Goal: Task Accomplishment & Management: Manage account settings

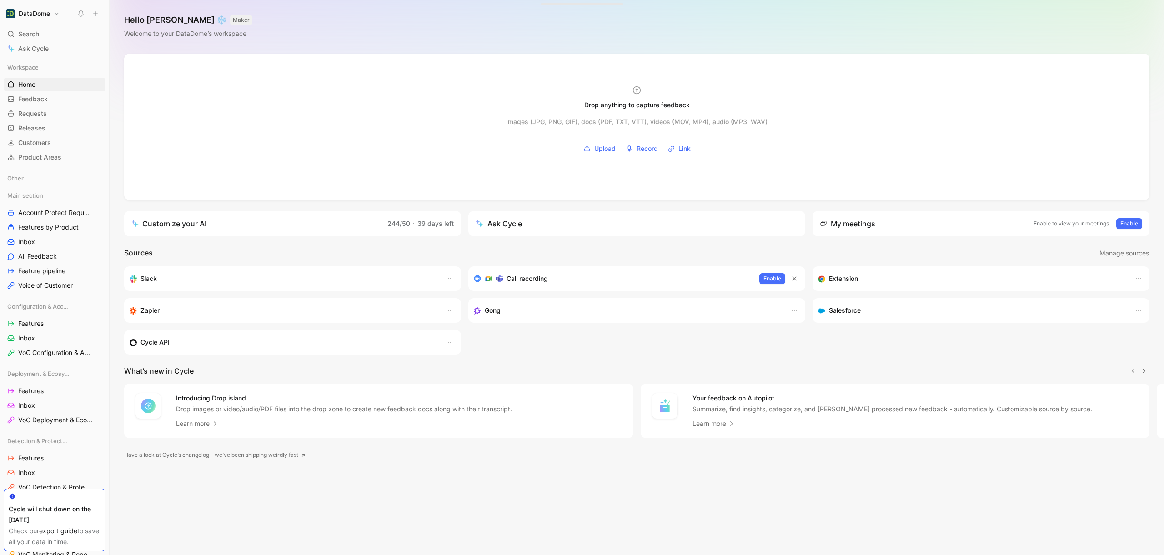
click at [35, 16] on h1 "DataDome" at bounding box center [34, 14] width 31 height 8
click at [42, 95] on div "Workspace settings G then S" at bounding box center [62, 93] width 112 height 15
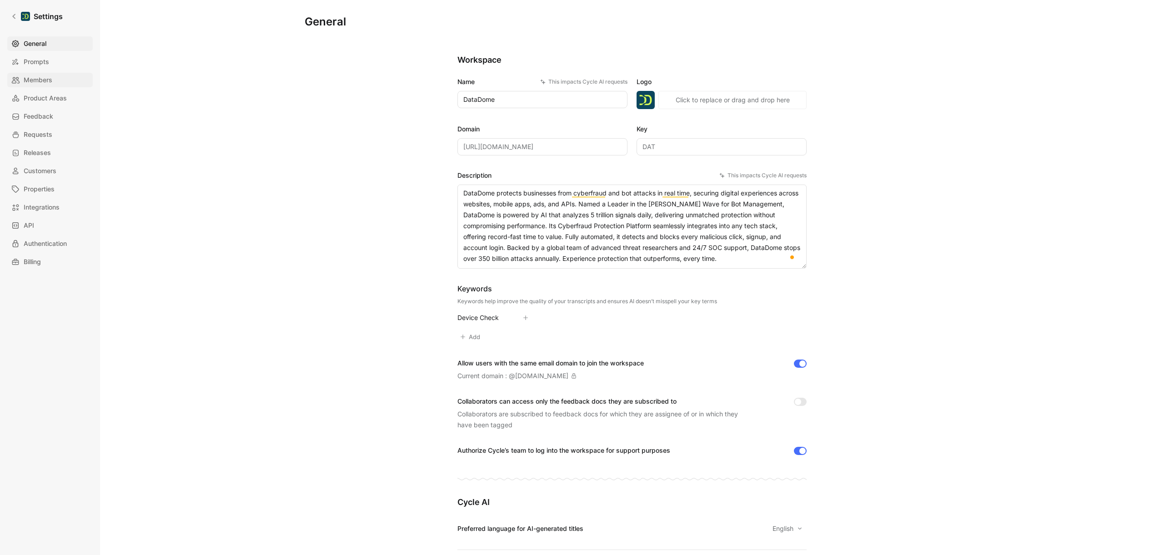
click at [44, 83] on span "Members" at bounding box center [38, 80] width 29 height 11
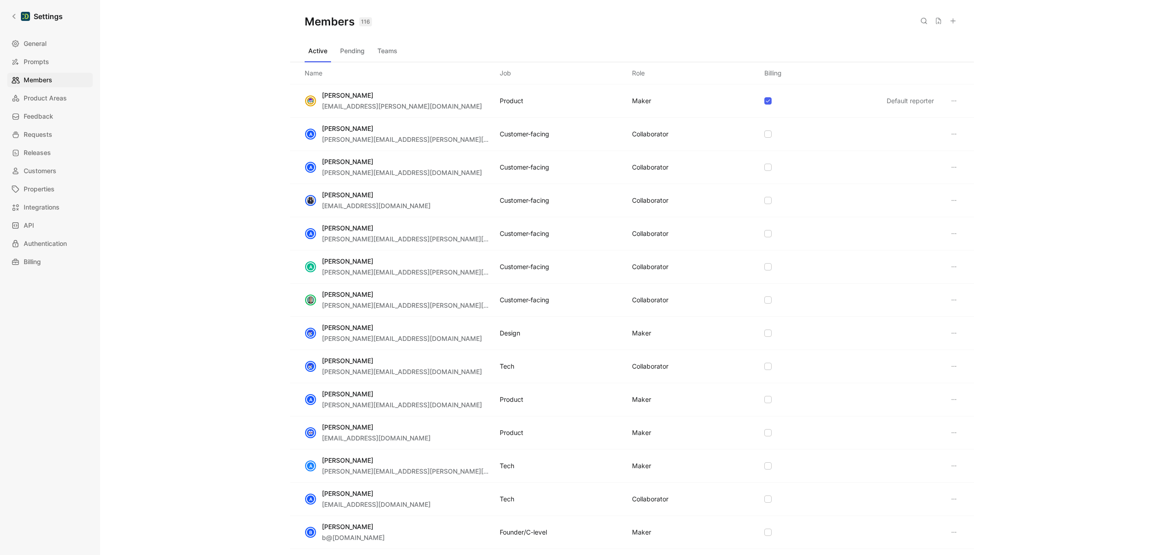
click at [952, 136] on icon at bounding box center [954, 134] width 7 height 7
click at [972, 179] on span "Remove" at bounding box center [971, 179] width 24 height 8
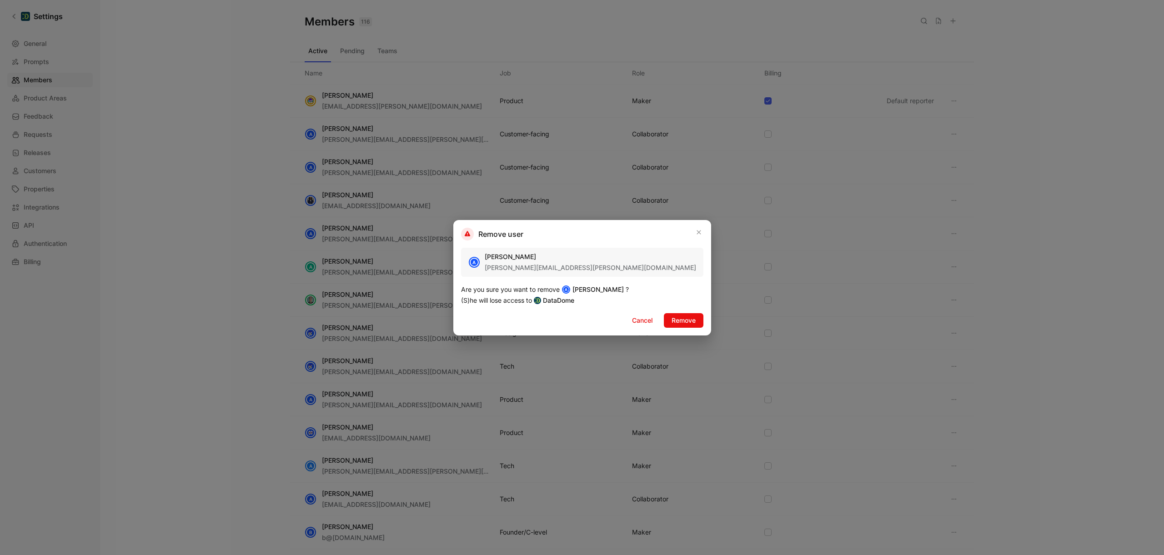
click at [672, 324] on span "Remove" at bounding box center [684, 320] width 24 height 11
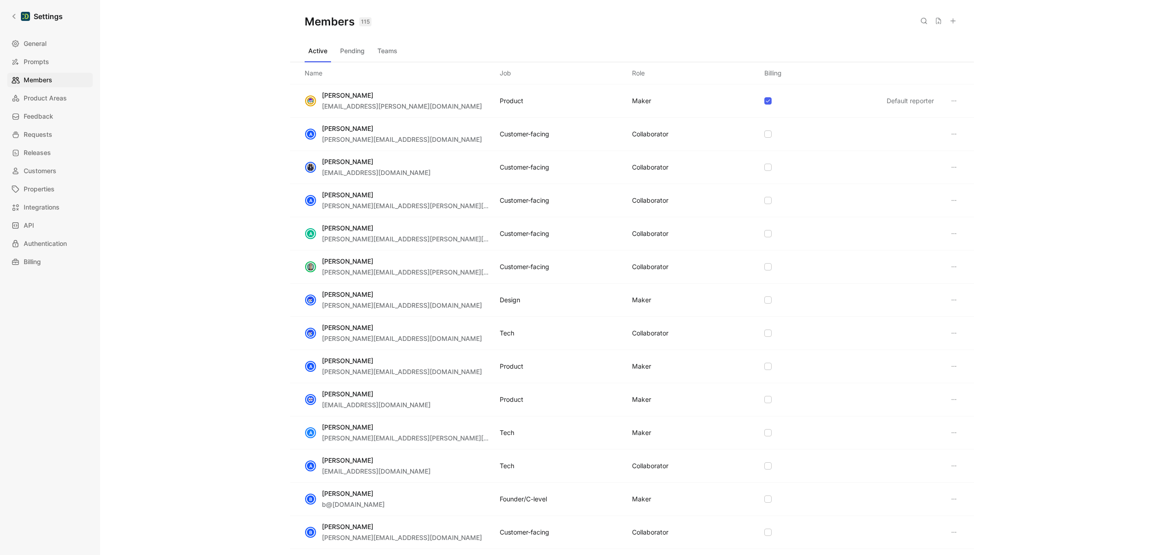
click at [951, 131] on icon at bounding box center [954, 134] width 7 height 7
click at [964, 178] on span "Remove" at bounding box center [971, 179] width 24 height 8
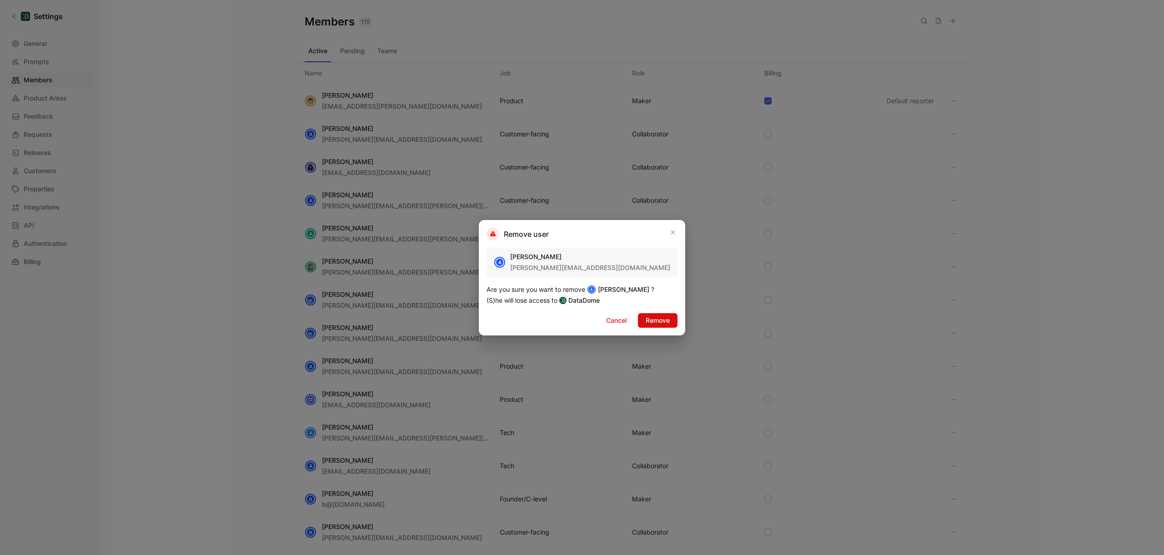
click at [663, 321] on span "Remove" at bounding box center [658, 320] width 24 height 11
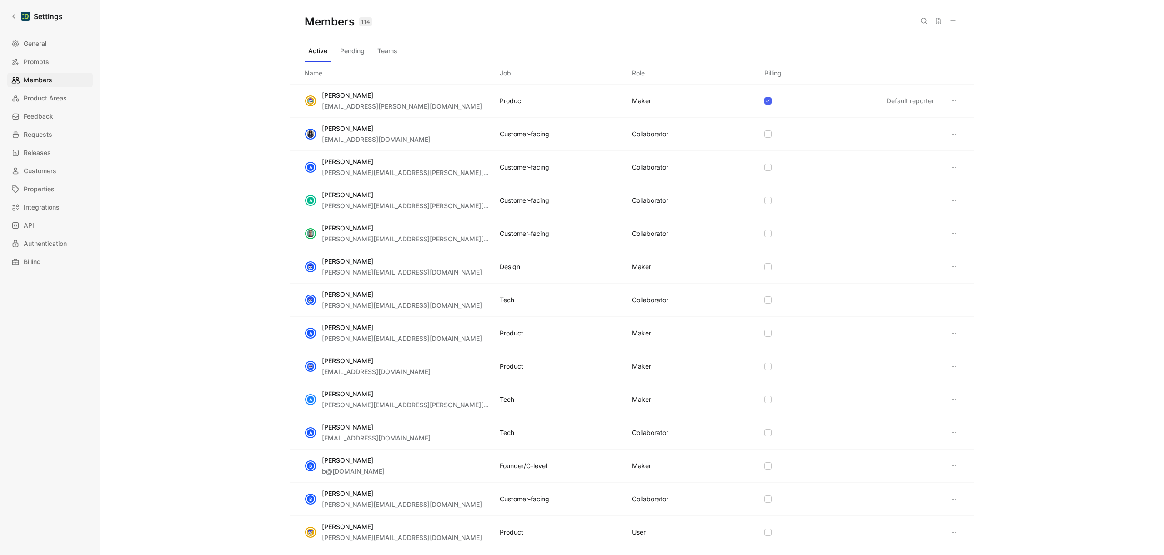
click at [951, 135] on icon at bounding box center [954, 134] width 7 height 7
click at [968, 177] on span "Remove" at bounding box center [971, 179] width 24 height 8
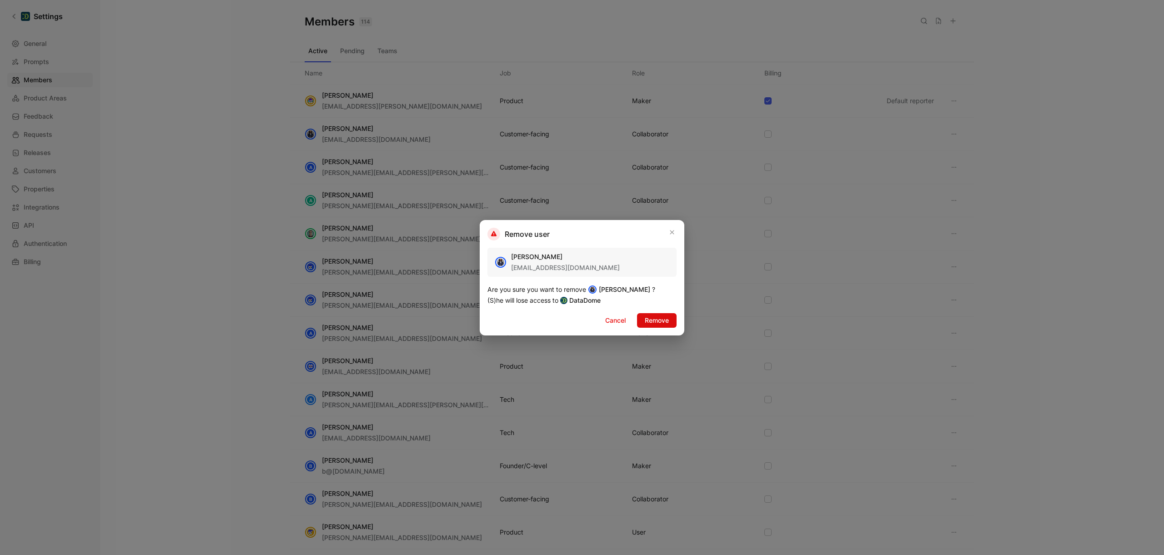
click at [649, 322] on span "Remove" at bounding box center [657, 320] width 24 height 11
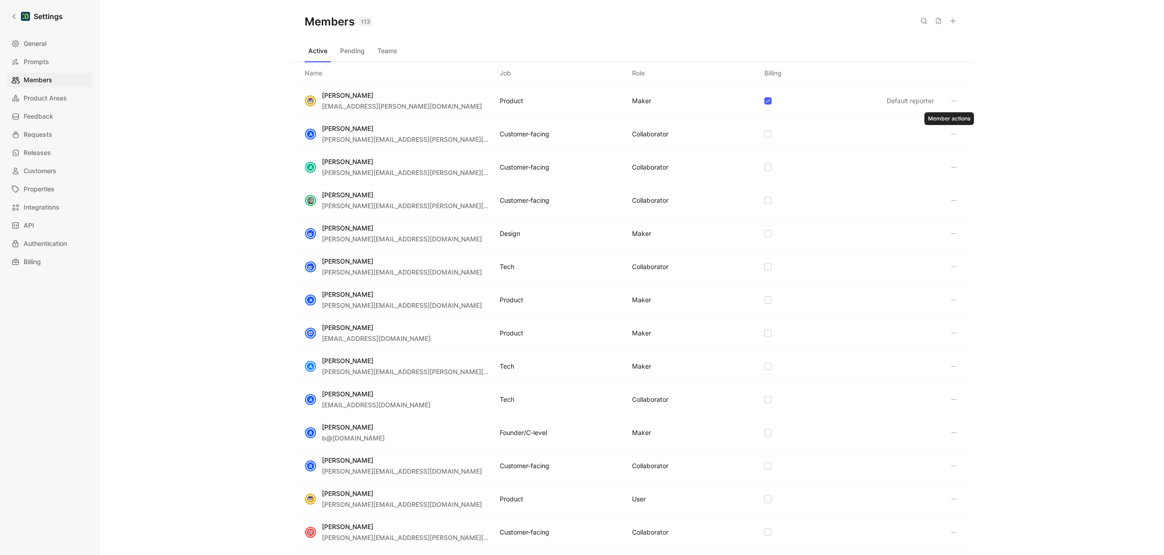
click at [952, 134] on icon at bounding box center [954, 134] width 5 height 1
click at [962, 178] on span "Remove" at bounding box center [971, 179] width 24 height 8
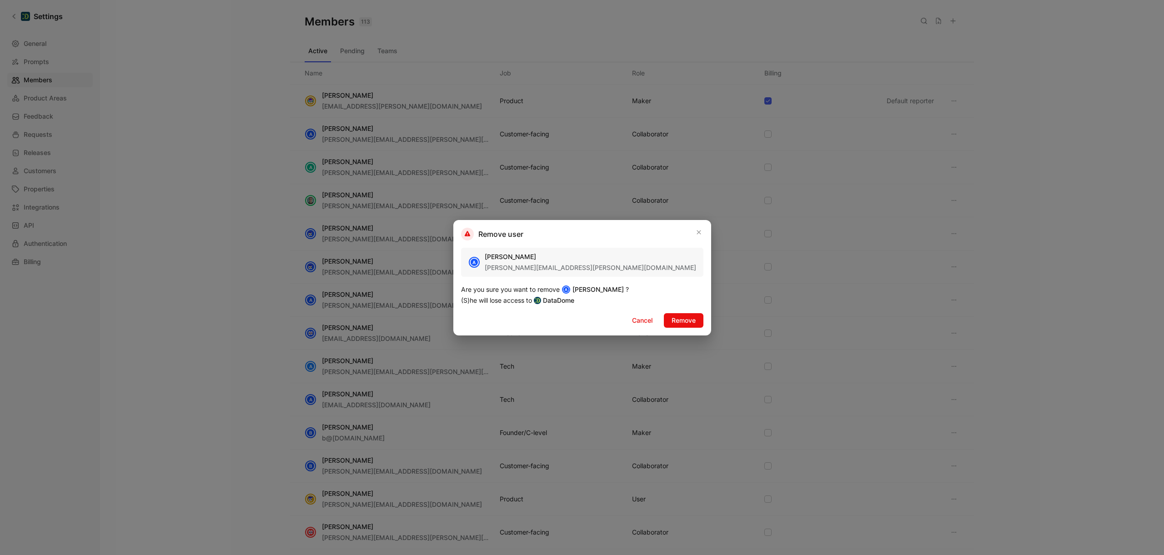
click at [672, 317] on span "Remove" at bounding box center [684, 320] width 24 height 11
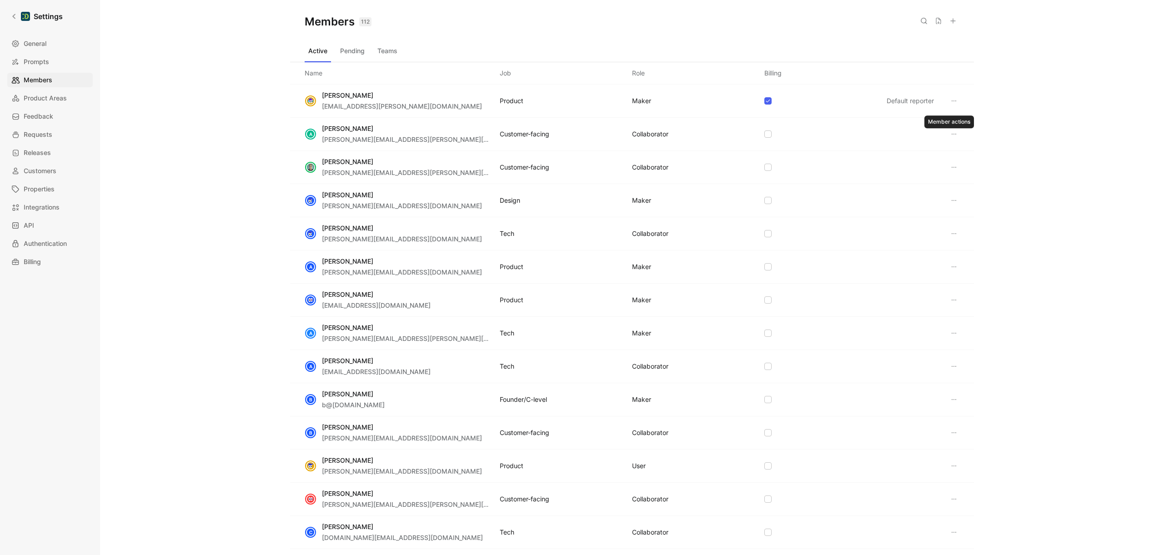
click at [952, 136] on icon at bounding box center [954, 134] width 7 height 7
click at [967, 185] on div "Remove" at bounding box center [986, 179] width 85 height 14
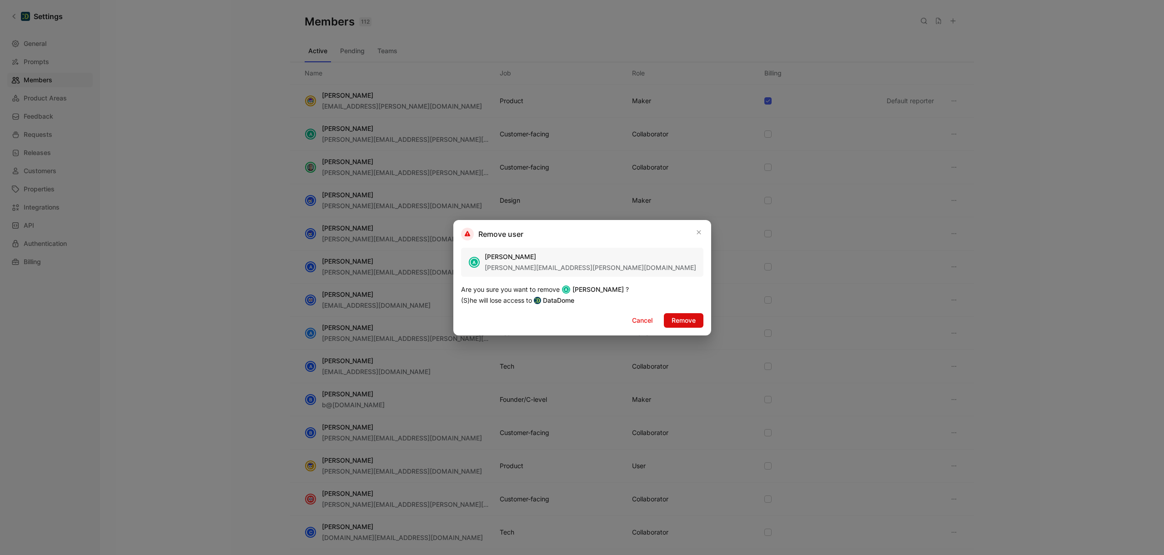
click at [672, 319] on button "Remove" at bounding box center [684, 320] width 40 height 15
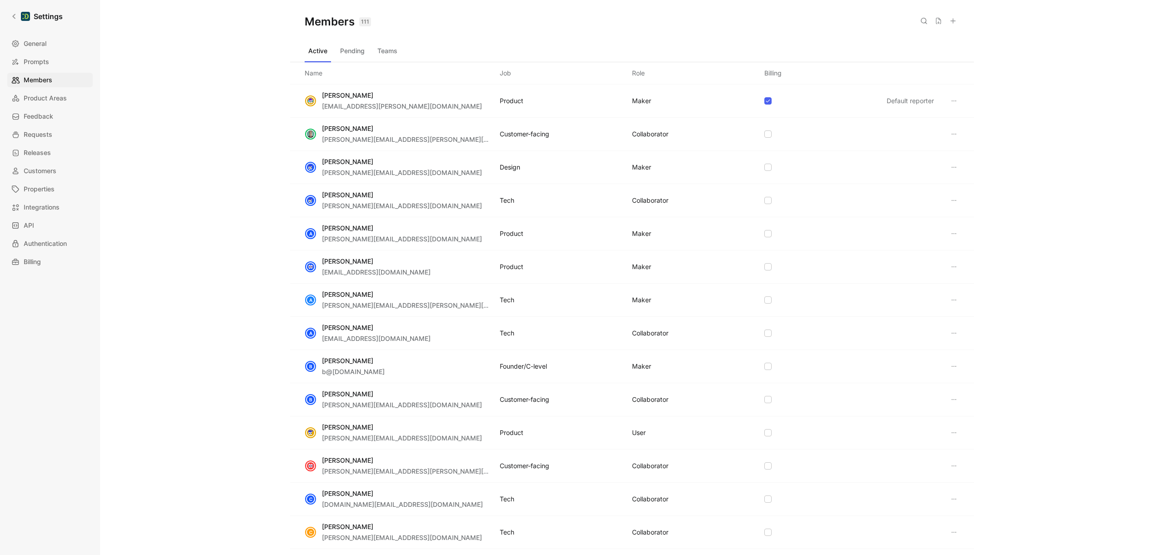
click at [951, 137] on icon at bounding box center [954, 134] width 7 height 7
click at [964, 176] on span "Remove" at bounding box center [971, 179] width 24 height 8
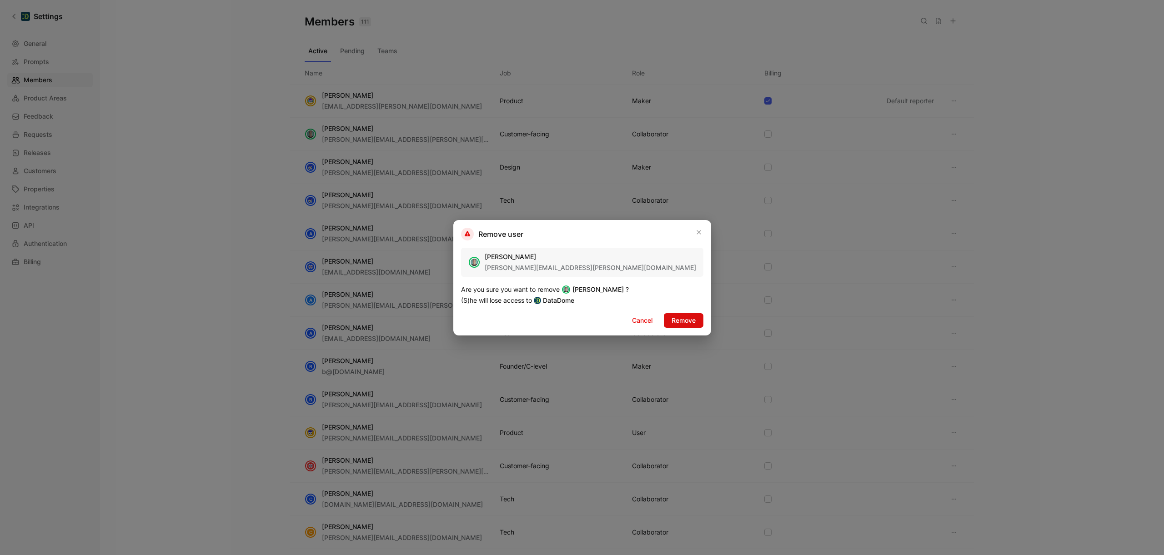
click at [675, 318] on button "Remove" at bounding box center [684, 320] width 40 height 15
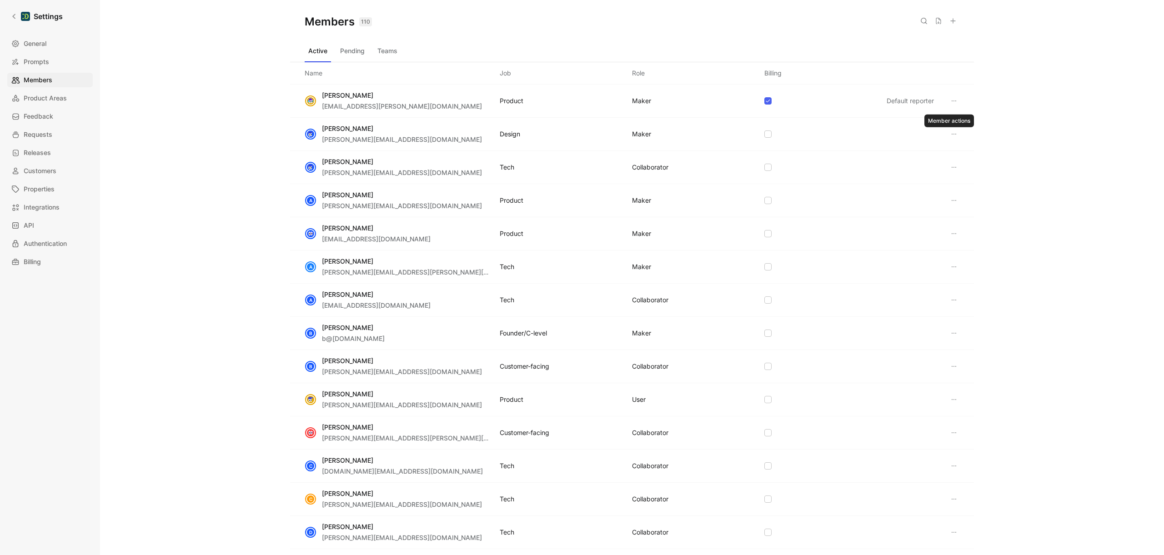
click at [954, 136] on button at bounding box center [954, 134] width 11 height 11
click at [963, 179] on span "Remove" at bounding box center [971, 179] width 24 height 8
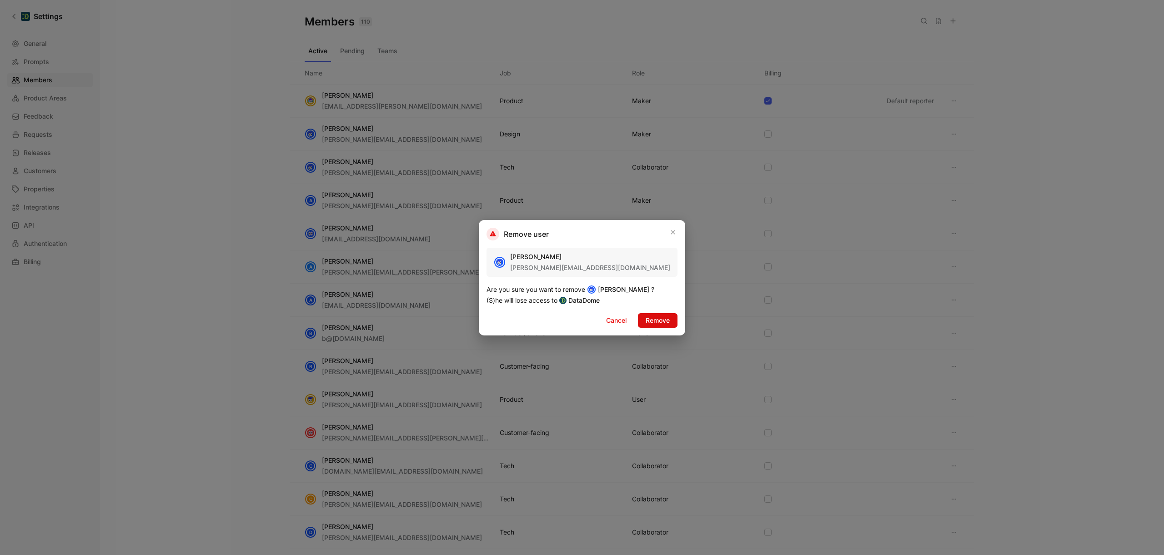
click at [659, 321] on span "Remove" at bounding box center [658, 320] width 24 height 11
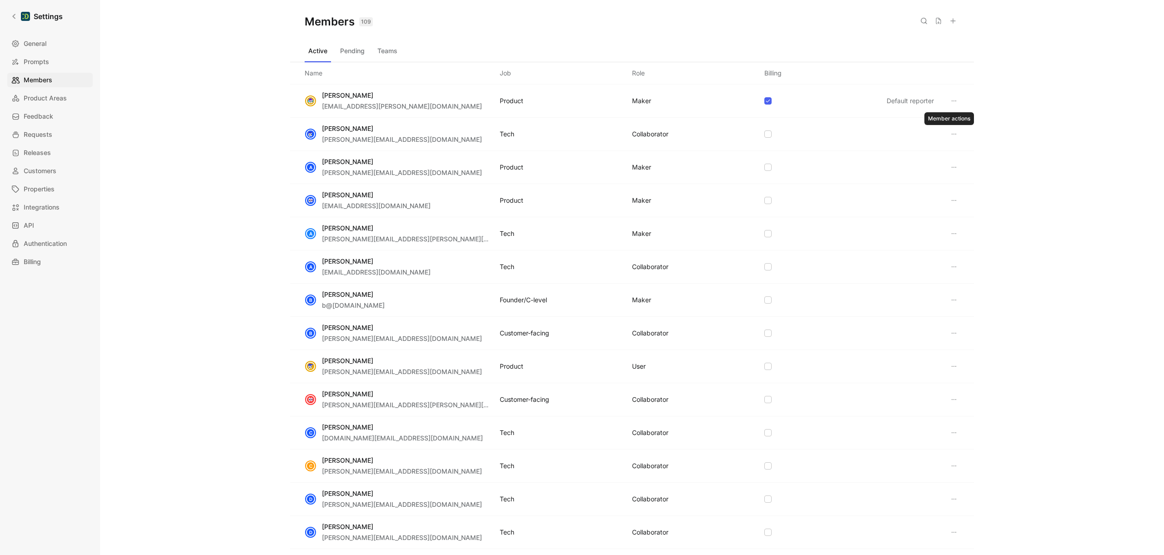
click at [951, 133] on icon at bounding box center [954, 134] width 7 height 7
click at [954, 177] on icon at bounding box center [951, 179] width 7 height 7
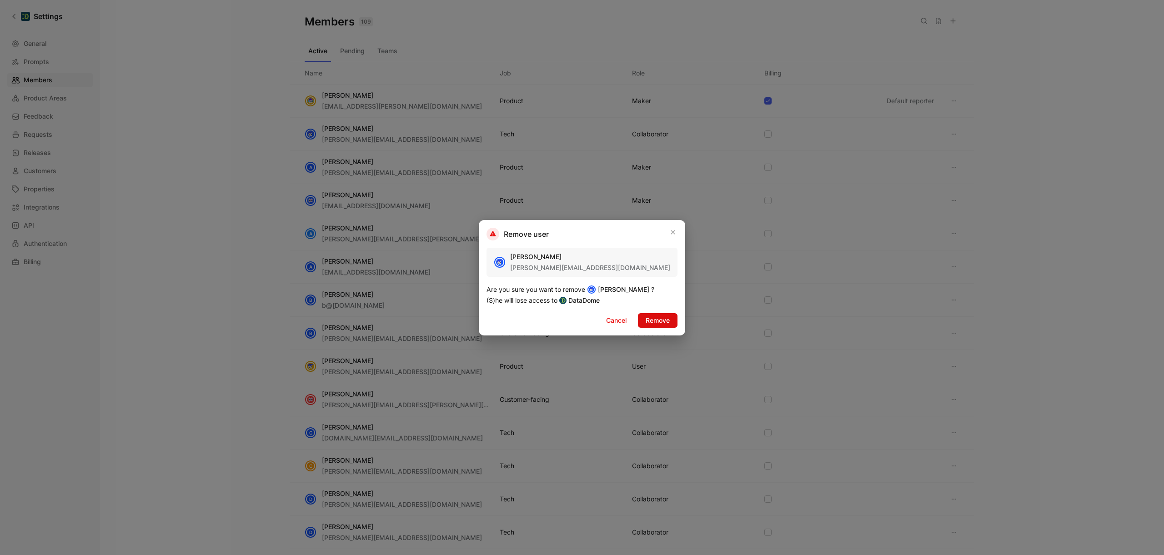
click at [653, 314] on button "Remove" at bounding box center [658, 320] width 40 height 15
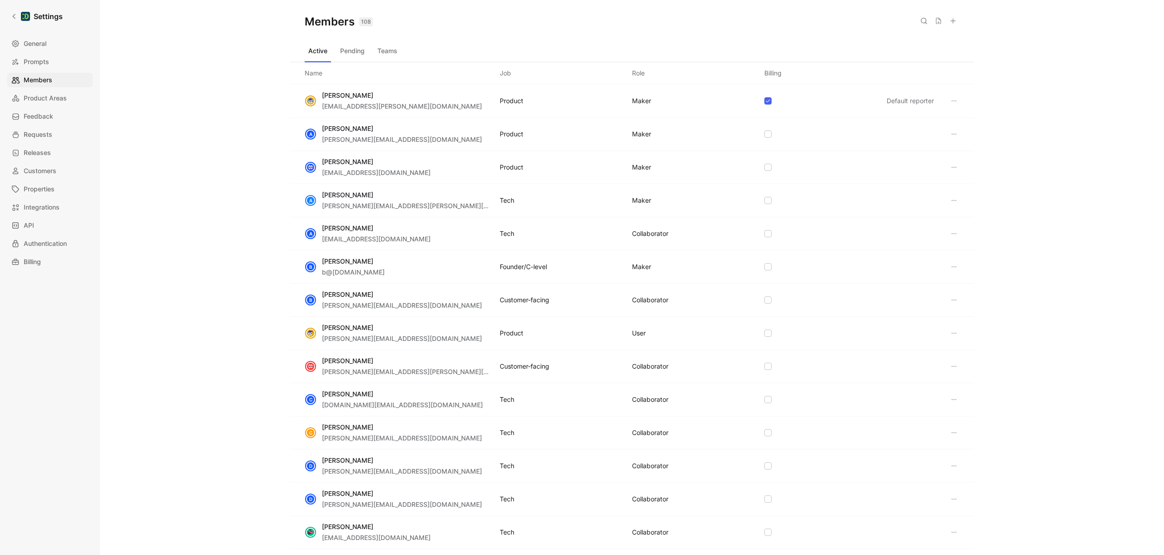
click at [951, 196] on button at bounding box center [954, 200] width 11 height 11
click at [961, 243] on span "Remove" at bounding box center [971, 246] width 24 height 8
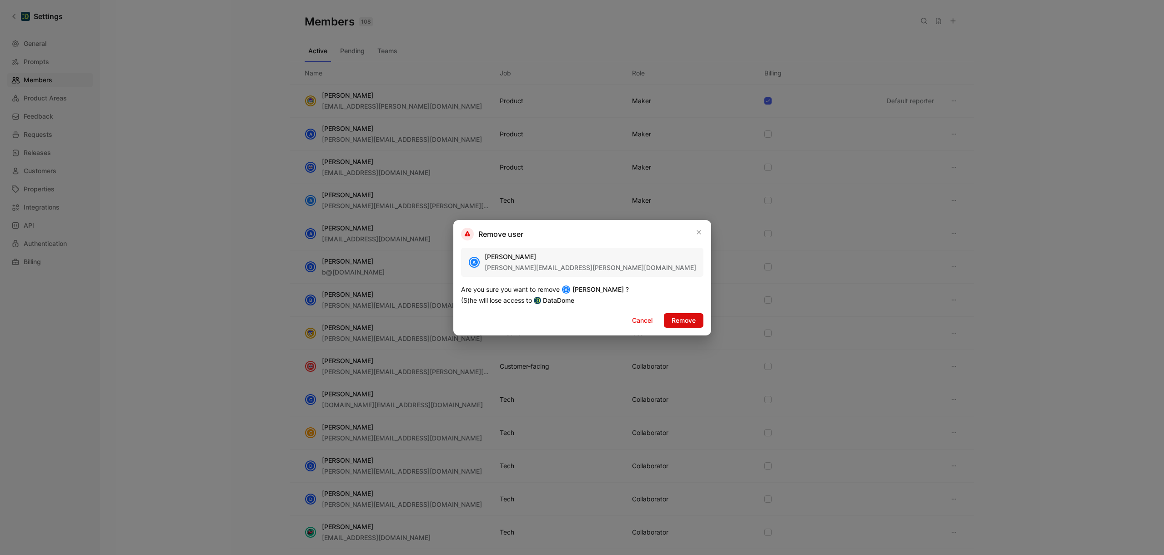
click at [664, 316] on button "Remove" at bounding box center [684, 320] width 40 height 15
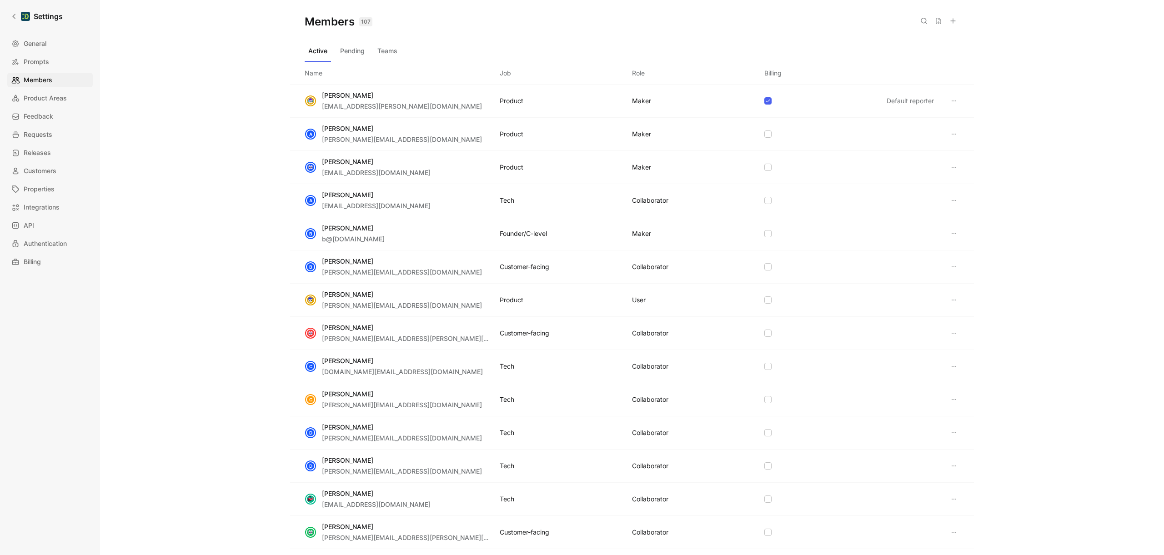
click at [952, 201] on icon at bounding box center [954, 200] width 5 height 1
click at [974, 248] on span "Remove" at bounding box center [971, 246] width 24 height 8
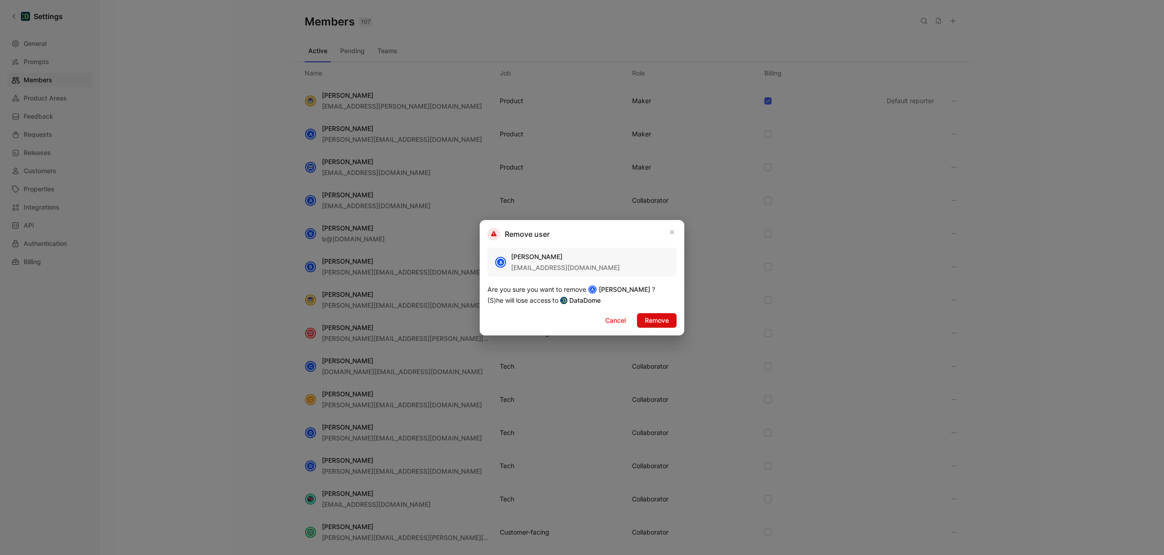
click at [657, 320] on span "Remove" at bounding box center [657, 320] width 24 height 11
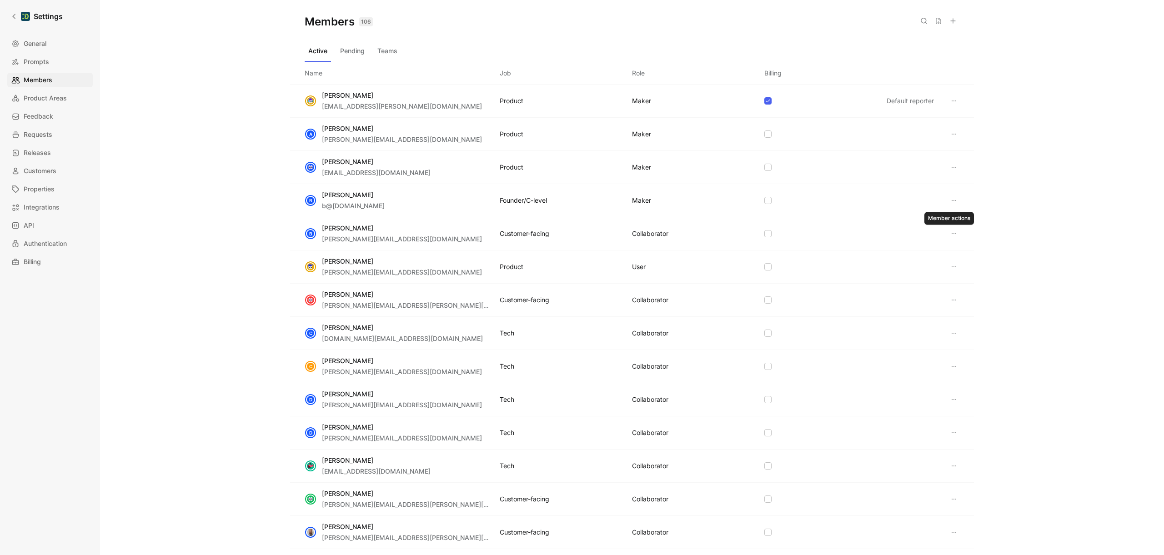
click at [952, 233] on icon at bounding box center [954, 233] width 7 height 7
click at [961, 278] on span "Remove" at bounding box center [971, 279] width 24 height 8
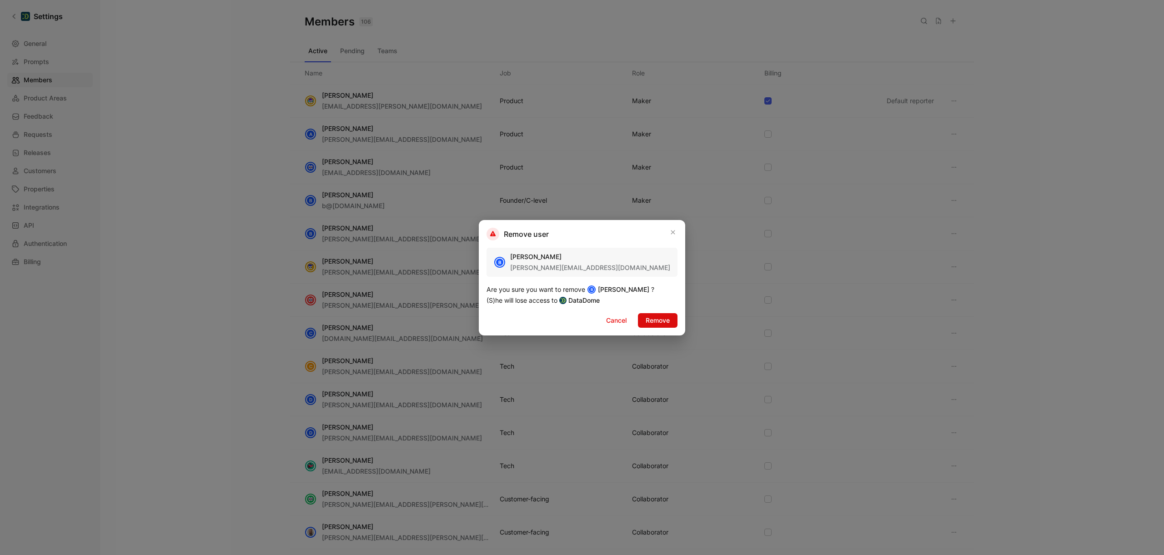
click at [664, 322] on span "Remove" at bounding box center [658, 320] width 24 height 11
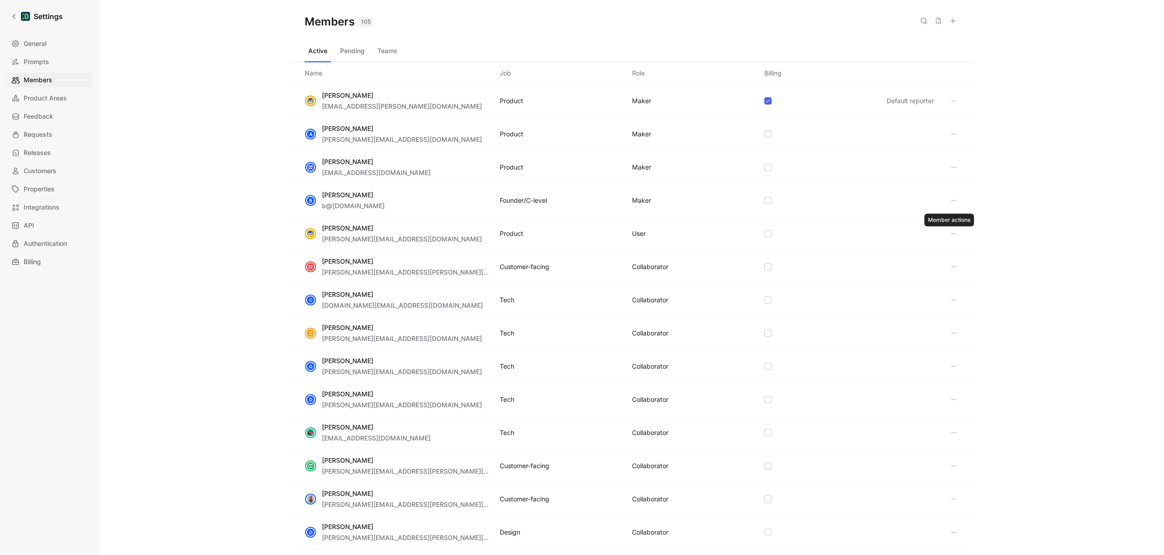
click at [951, 235] on icon at bounding box center [954, 233] width 7 height 7
click at [959, 250] on span "Remove" at bounding box center [971, 251] width 24 height 8
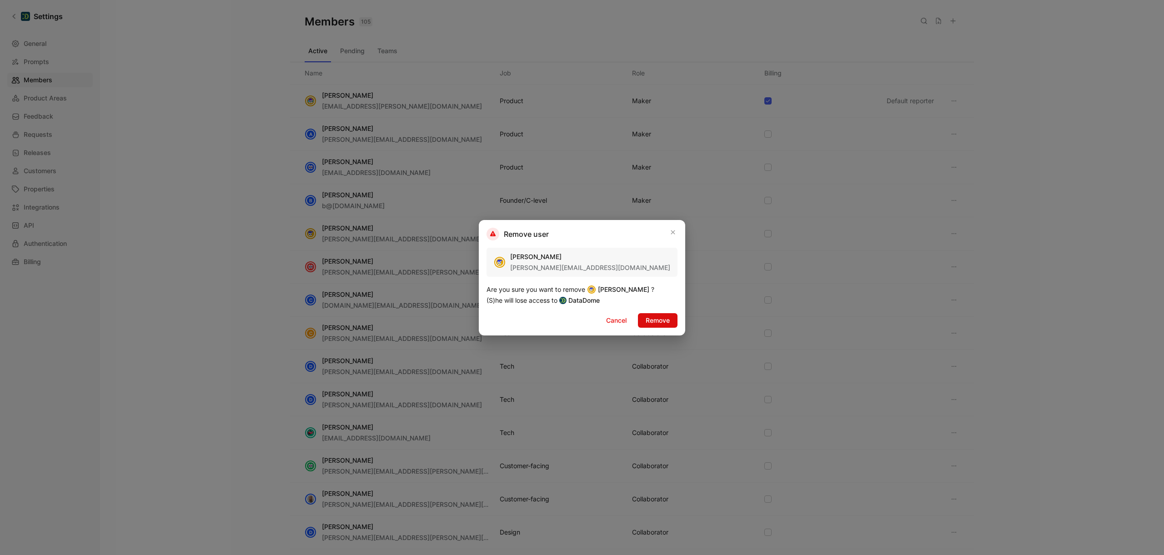
click at [652, 318] on span "Remove" at bounding box center [658, 320] width 24 height 11
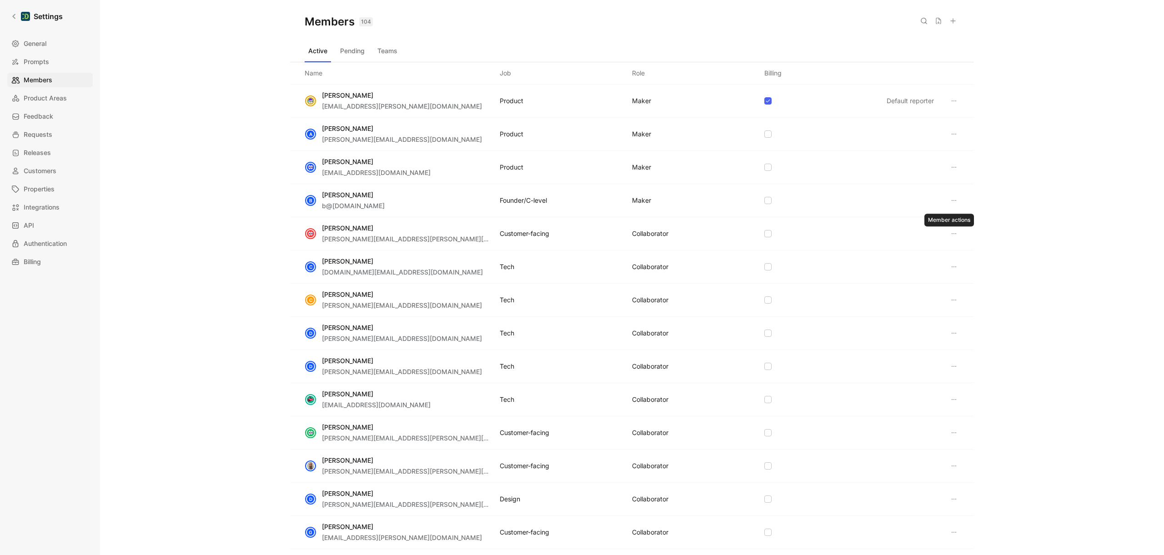
click at [953, 231] on button at bounding box center [954, 233] width 11 height 11
click at [957, 279] on div "Remove" at bounding box center [986, 279] width 85 height 14
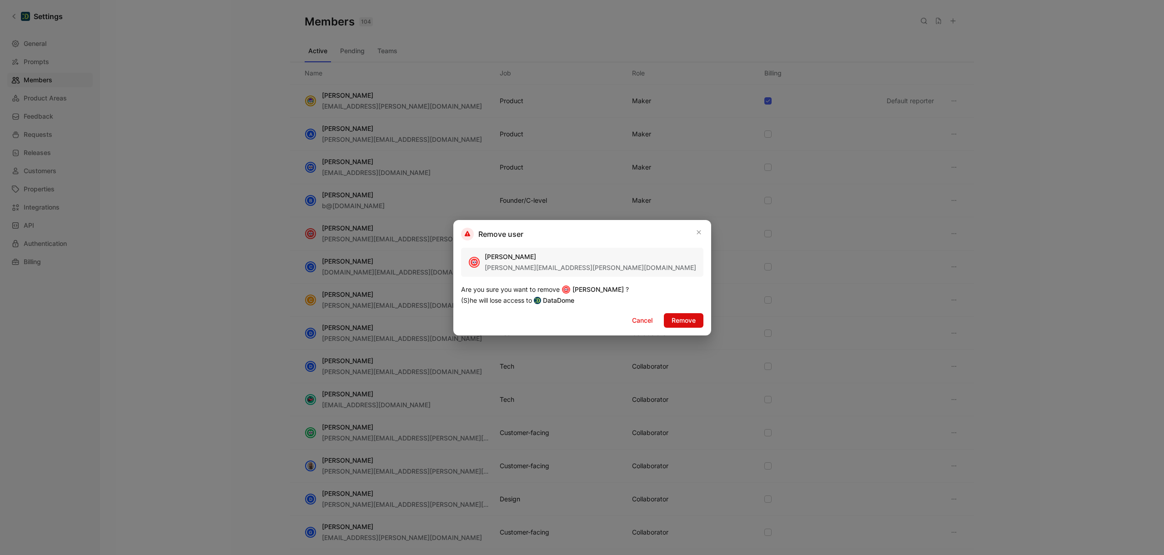
click at [664, 326] on button "Remove" at bounding box center [684, 320] width 40 height 15
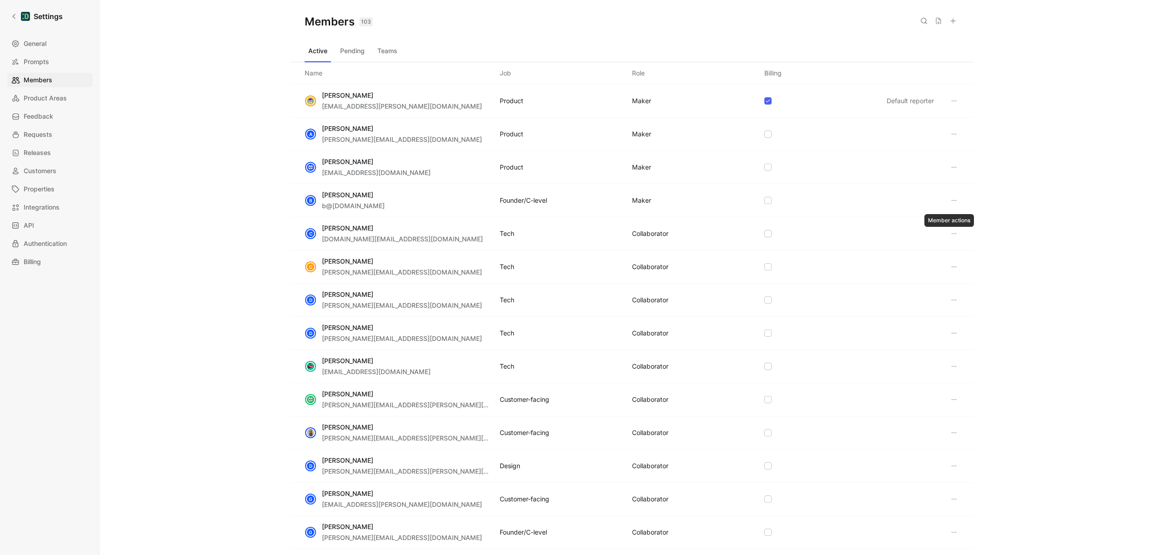
click at [951, 233] on icon at bounding box center [954, 233] width 7 height 7
click at [959, 280] on span "Remove" at bounding box center [971, 279] width 24 height 8
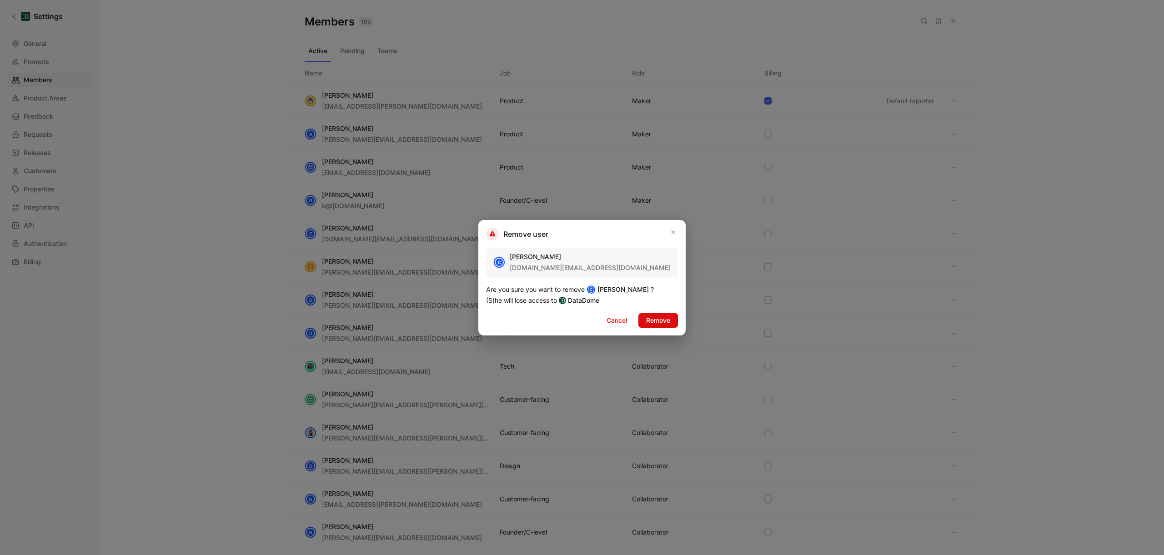
click at [648, 321] on span "Remove" at bounding box center [658, 320] width 24 height 11
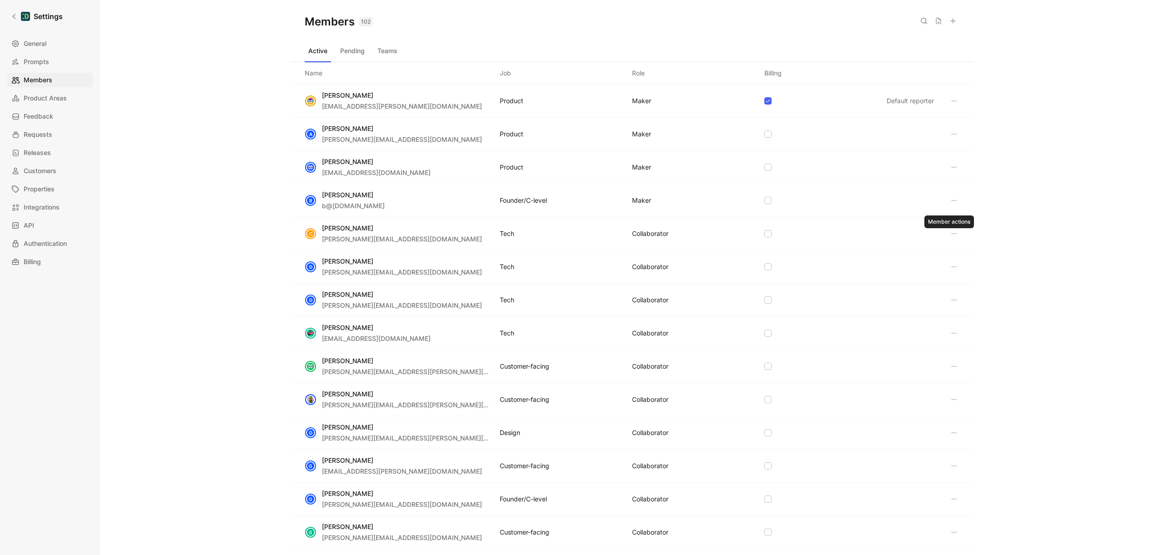
click at [951, 233] on icon at bounding box center [954, 233] width 7 height 7
click at [949, 277] on use at bounding box center [952, 279] width 6 height 6
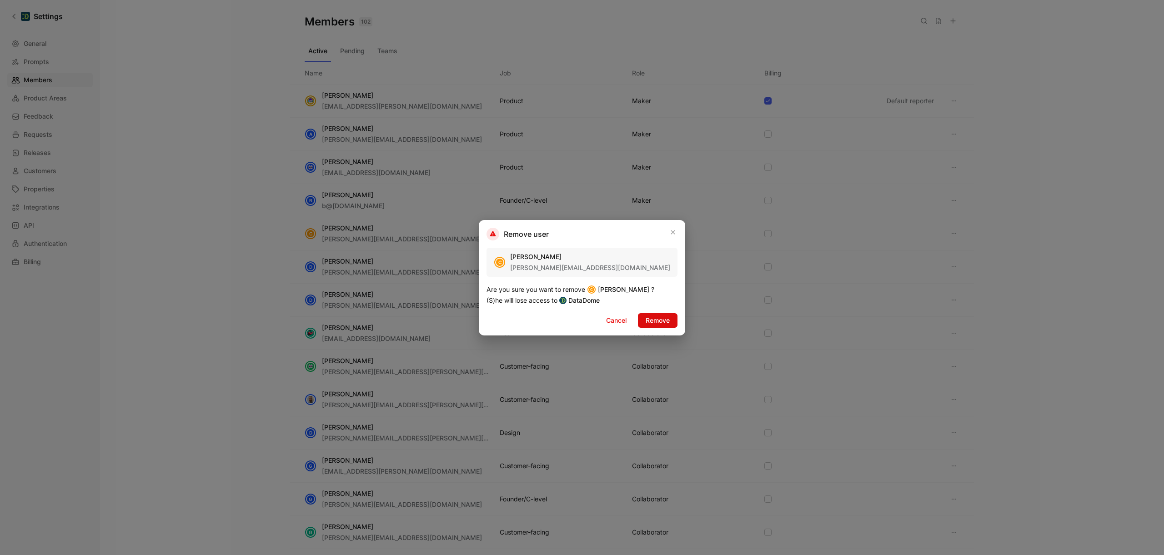
click at [650, 317] on span "Remove" at bounding box center [658, 320] width 24 height 11
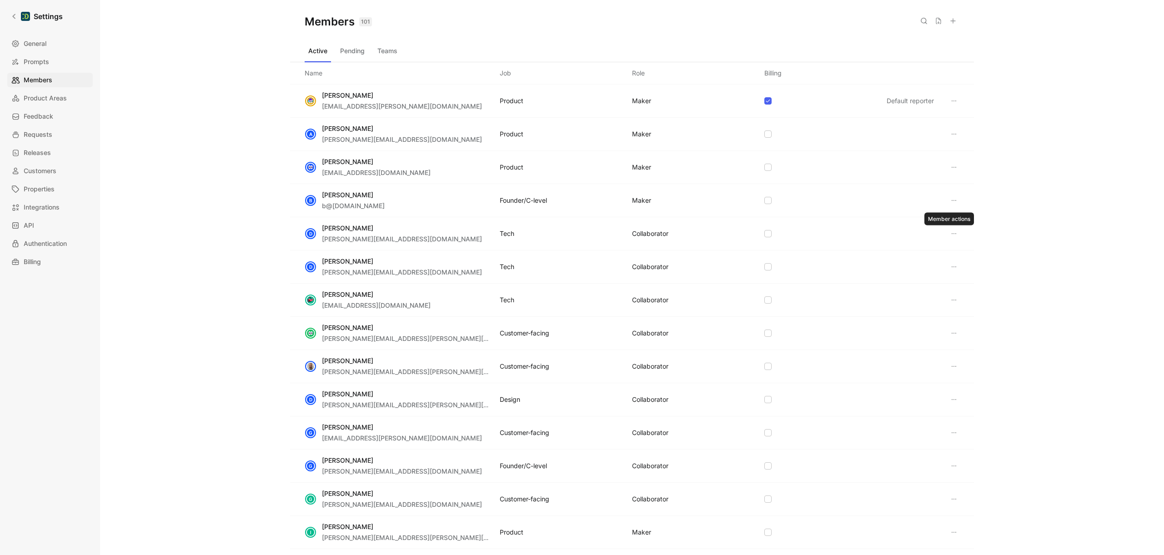
click at [951, 234] on icon at bounding box center [954, 233] width 7 height 7
click at [958, 278] on div "Remove" at bounding box center [986, 279] width 85 height 14
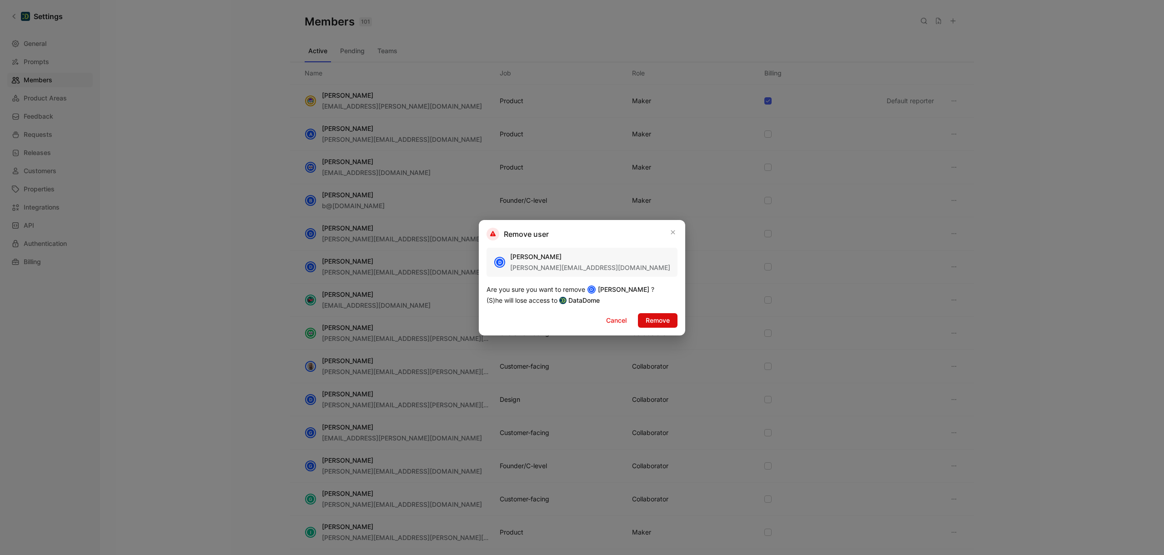
click at [652, 320] on span "Remove" at bounding box center [658, 320] width 24 height 11
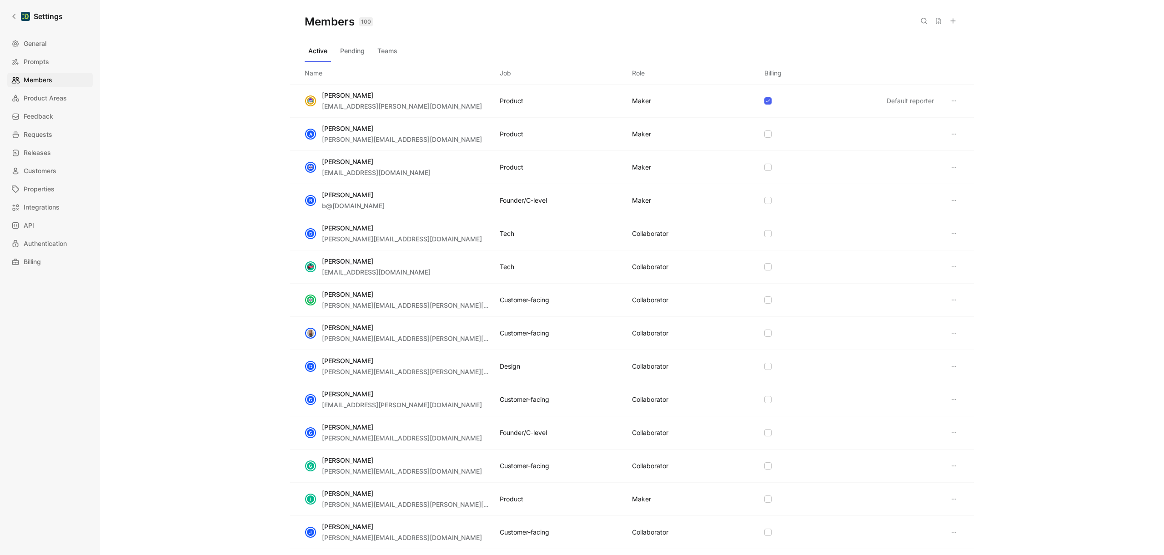
click at [951, 235] on icon at bounding box center [954, 233] width 7 height 7
click at [961, 278] on span "Remove" at bounding box center [971, 279] width 24 height 8
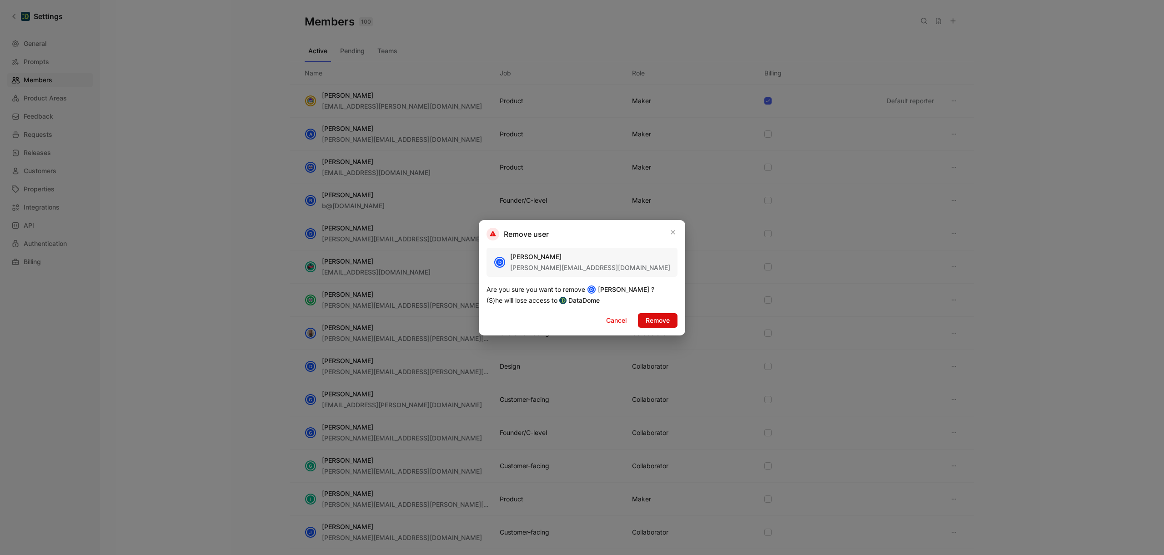
click at [668, 321] on span "Remove" at bounding box center [658, 320] width 24 height 11
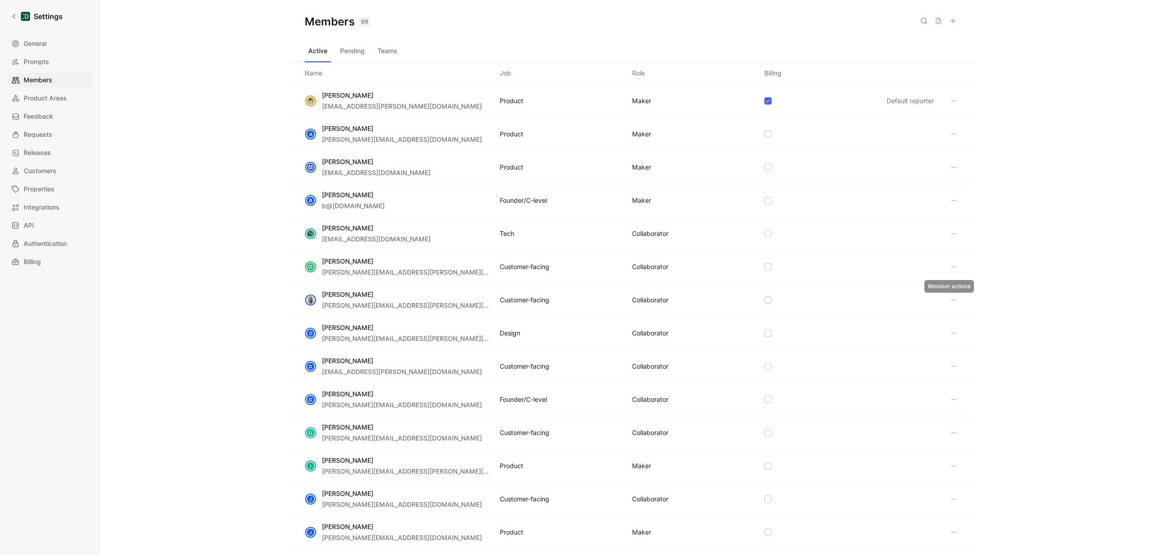
click at [951, 298] on icon at bounding box center [954, 300] width 7 height 7
click at [965, 343] on span "Remove" at bounding box center [971, 345] width 24 height 8
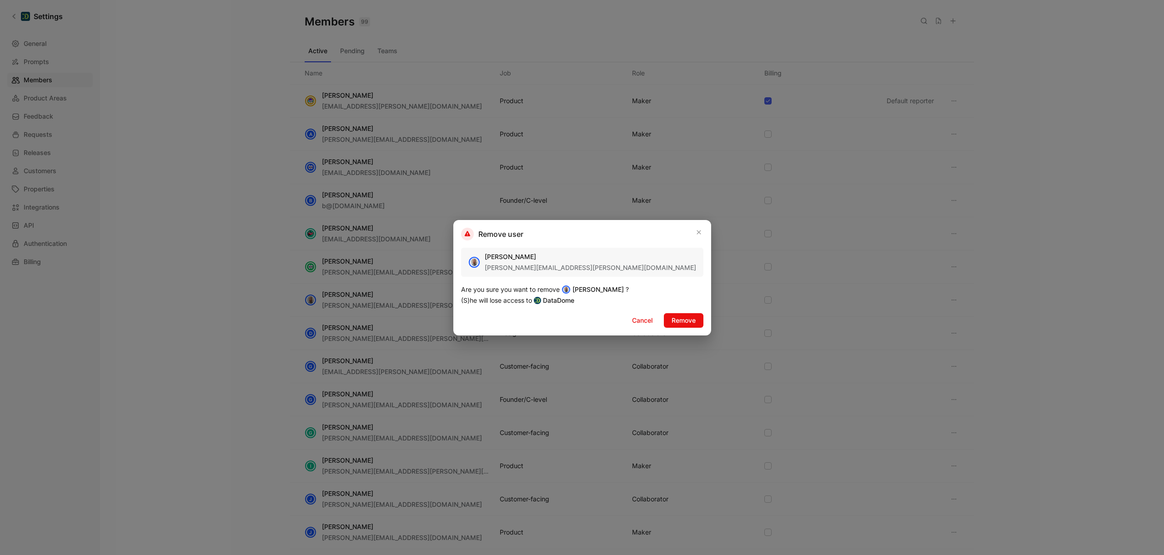
click at [672, 322] on span "Remove" at bounding box center [684, 320] width 24 height 11
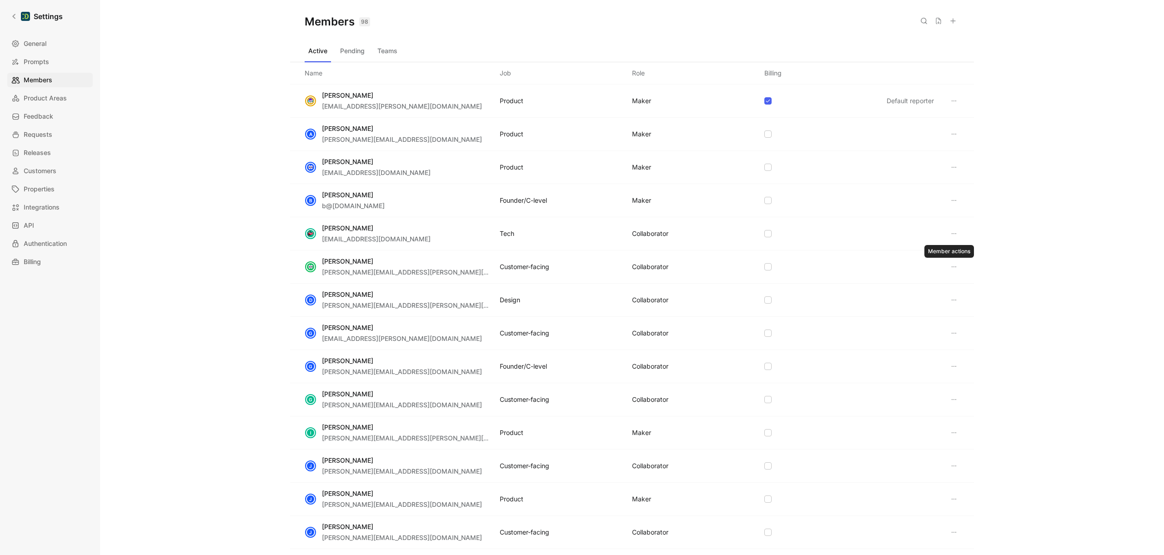
click at [952, 267] on icon at bounding box center [954, 267] width 5 height 1
click at [963, 310] on span "Remove" at bounding box center [971, 312] width 24 height 8
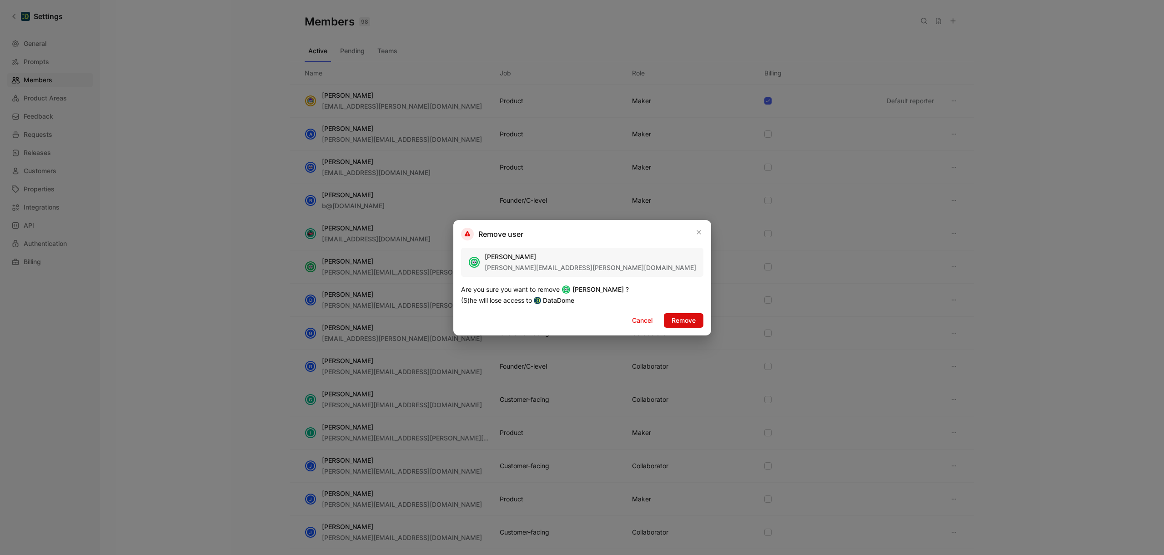
click at [672, 318] on span "Remove" at bounding box center [684, 320] width 24 height 11
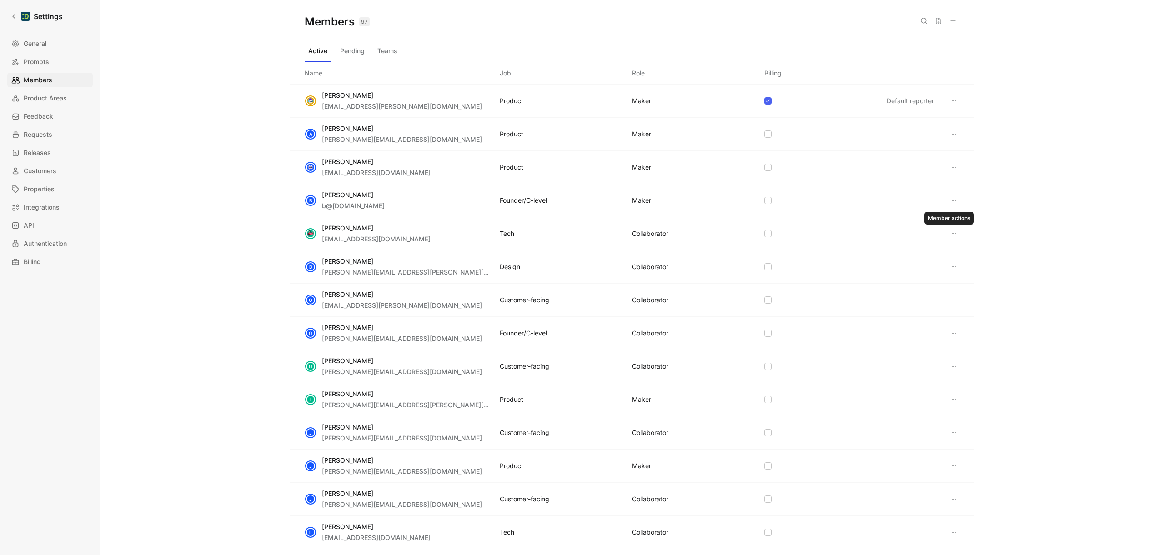
click at [952, 233] on icon at bounding box center [954, 233] width 7 height 7
click at [965, 279] on span "Remove" at bounding box center [971, 279] width 24 height 8
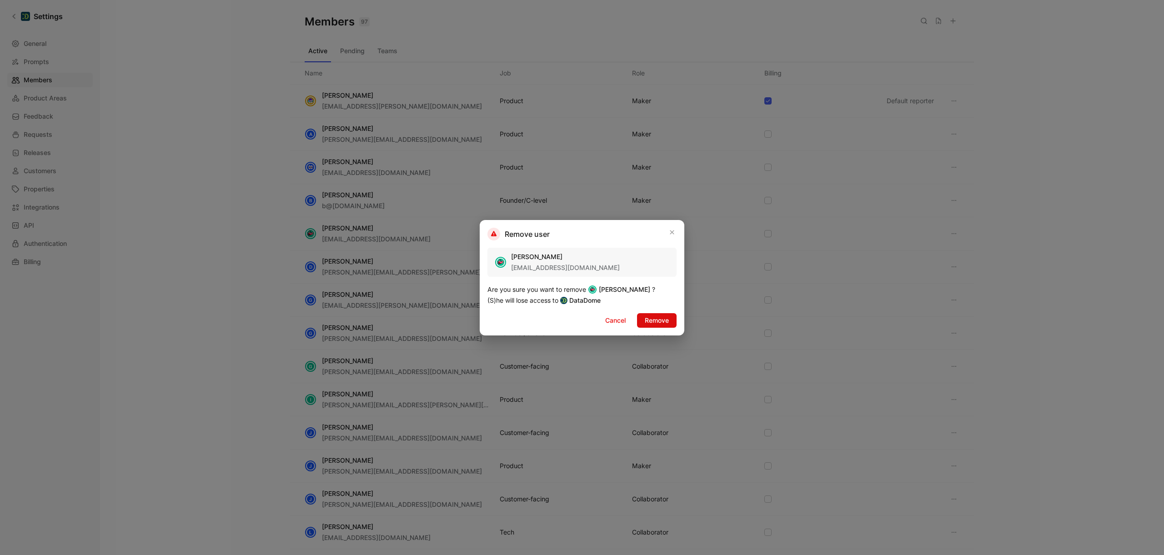
click at [661, 317] on span "Remove" at bounding box center [657, 320] width 24 height 11
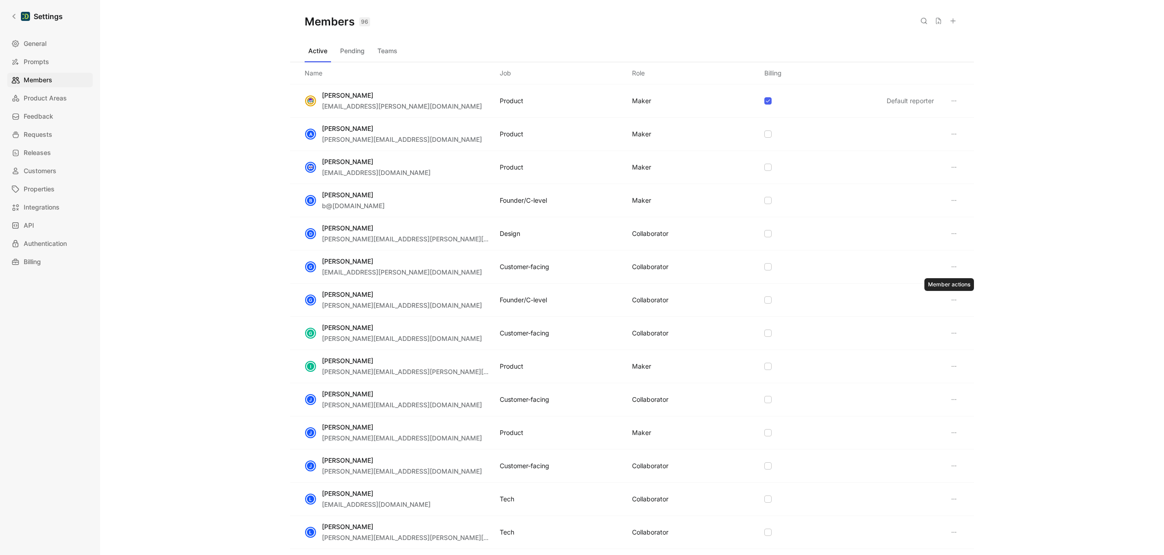
click at [951, 303] on icon at bounding box center [954, 300] width 7 height 7
click at [962, 349] on div "Remove" at bounding box center [991, 345] width 65 height 11
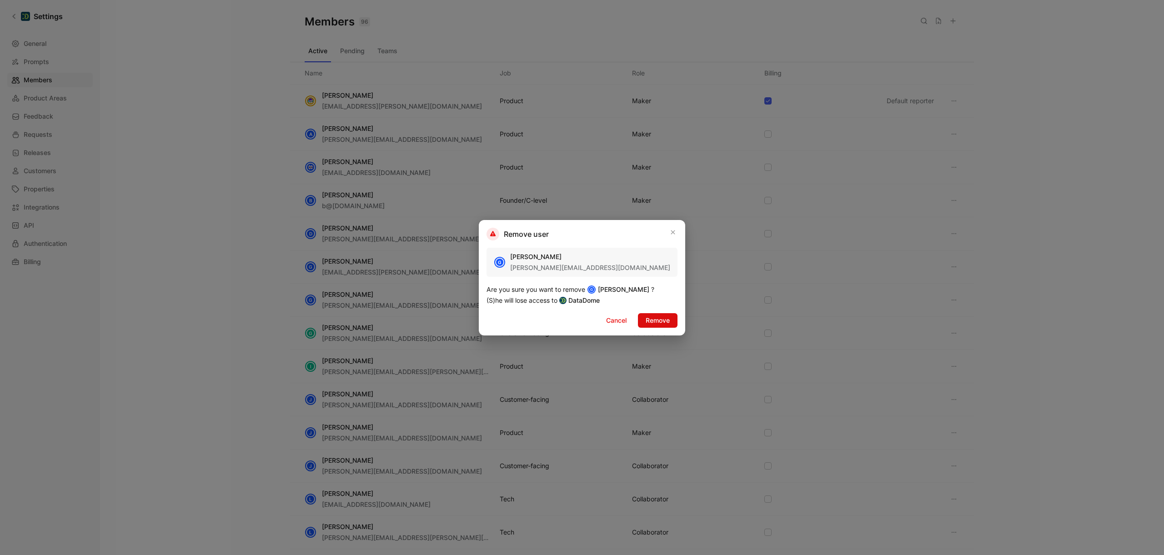
click at [659, 323] on span "Remove" at bounding box center [658, 320] width 24 height 11
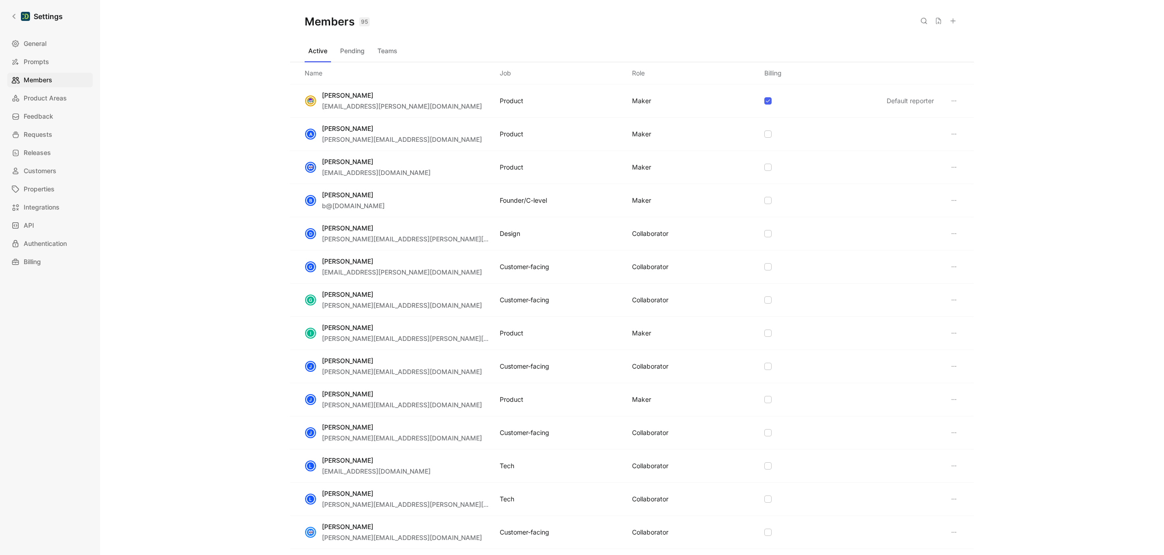
click at [951, 266] on icon at bounding box center [954, 266] width 7 height 7
click at [967, 311] on span "Remove" at bounding box center [971, 312] width 24 height 8
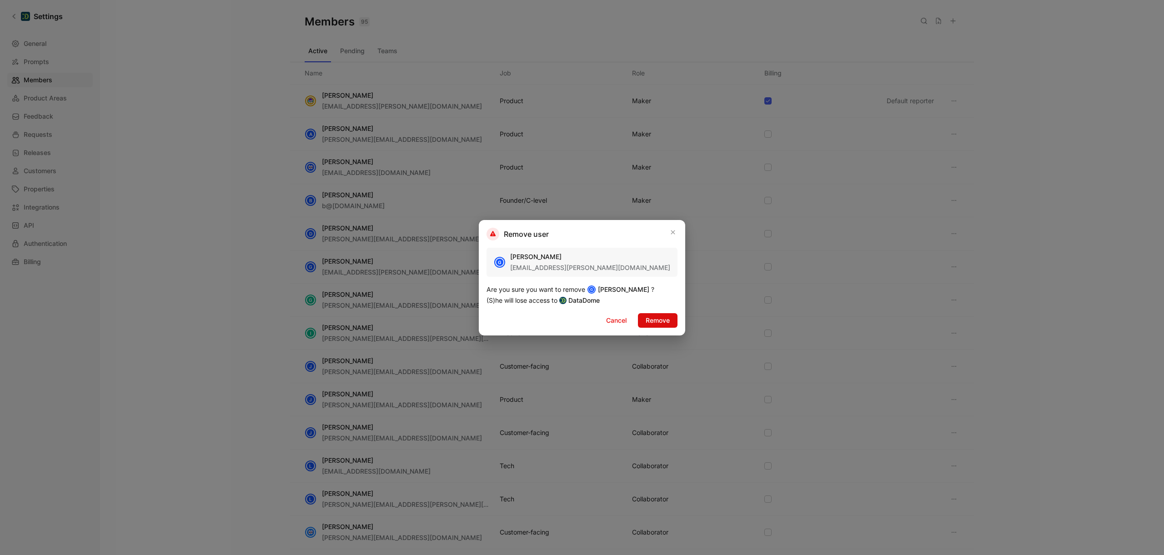
click at [672, 321] on button "Remove" at bounding box center [658, 320] width 40 height 15
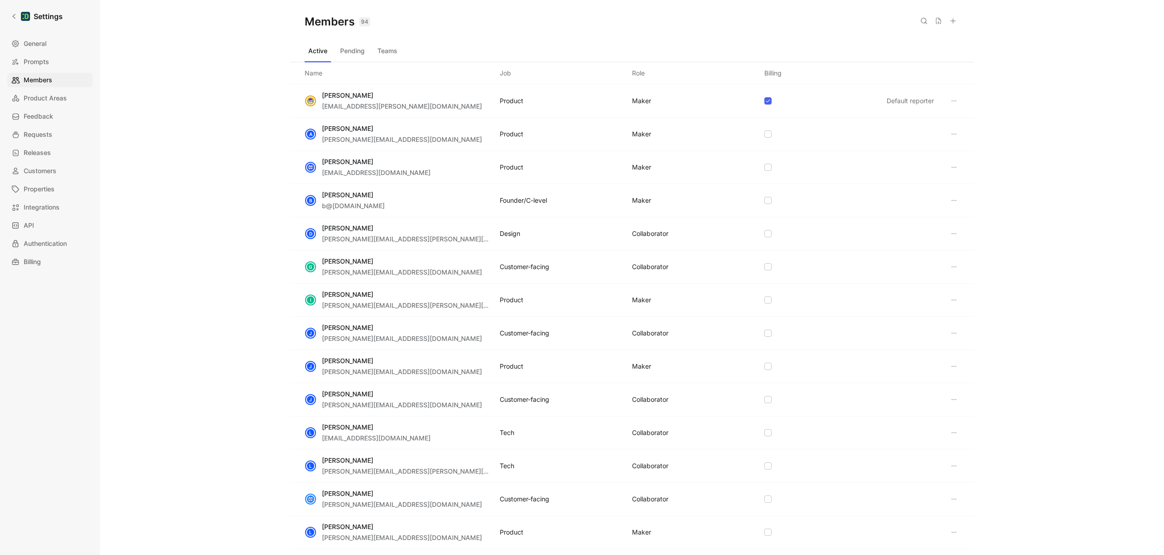
click at [942, 237] on div "D [PERSON_NAME] [PERSON_NAME][EMAIL_ADDRESS][PERSON_NAME][DOMAIN_NAME] Design C…" at bounding box center [632, 233] width 684 height 33
click at [951, 234] on icon at bounding box center [954, 233] width 7 height 7
click at [968, 278] on span "Remove" at bounding box center [971, 279] width 24 height 8
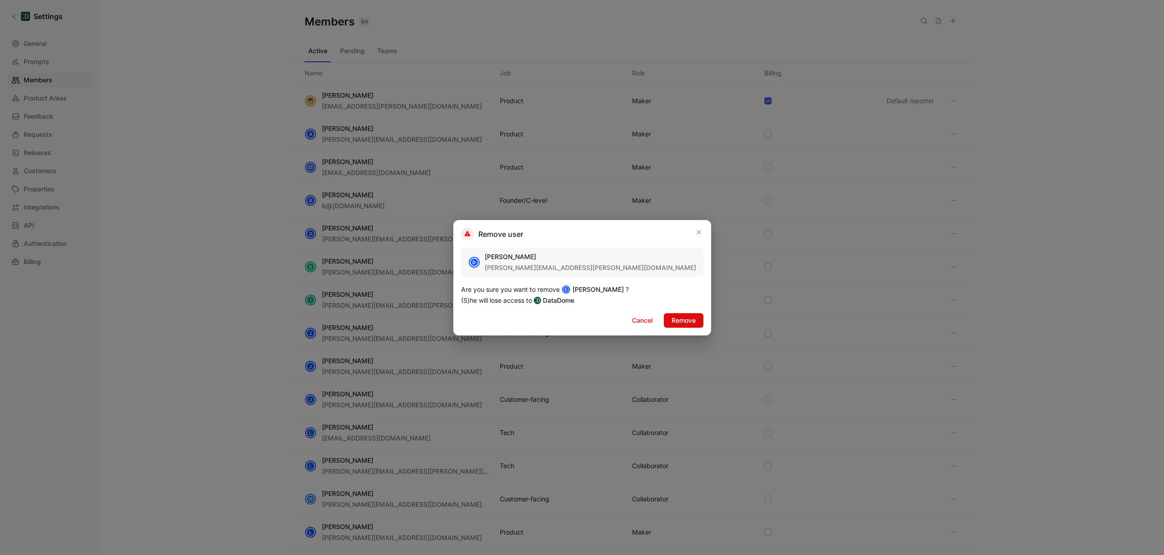
click at [672, 320] on span "Remove" at bounding box center [684, 320] width 24 height 11
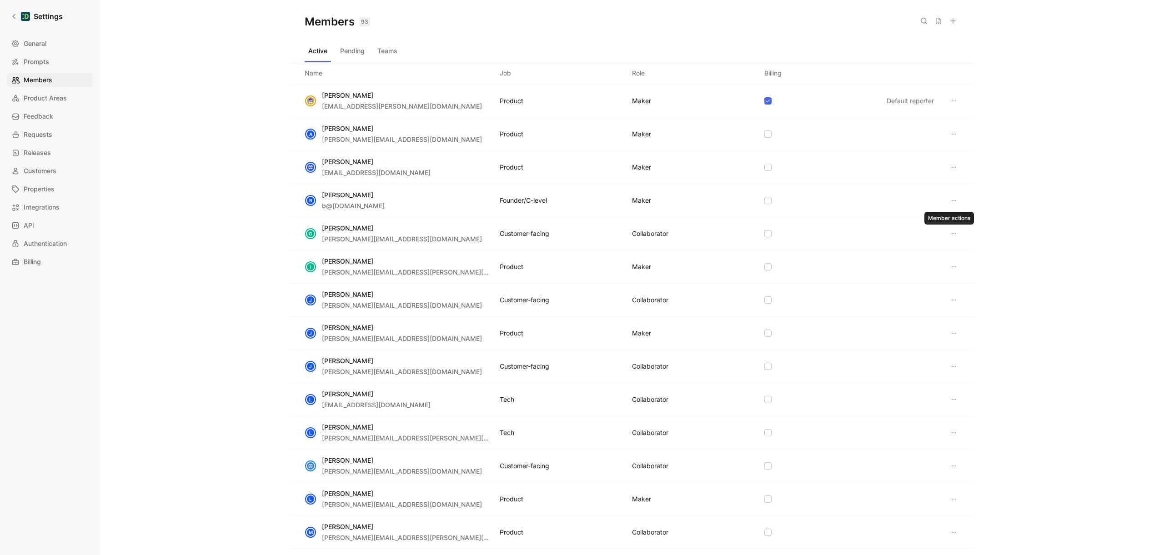
click at [952, 234] on icon at bounding box center [954, 233] width 7 height 7
click at [966, 280] on span "Remove" at bounding box center [971, 279] width 24 height 8
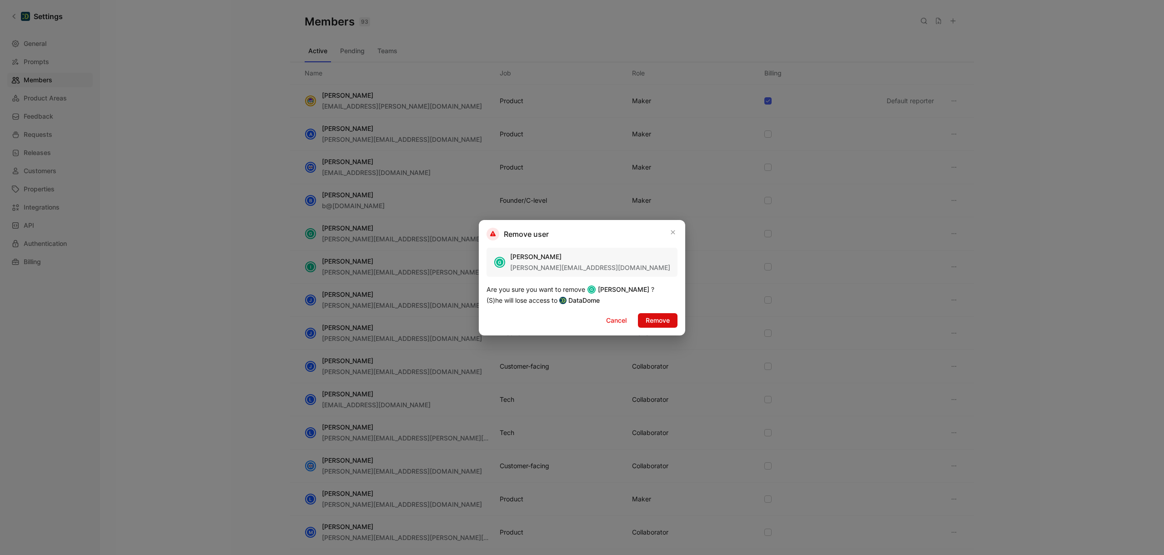
click at [662, 321] on span "Remove" at bounding box center [658, 320] width 24 height 11
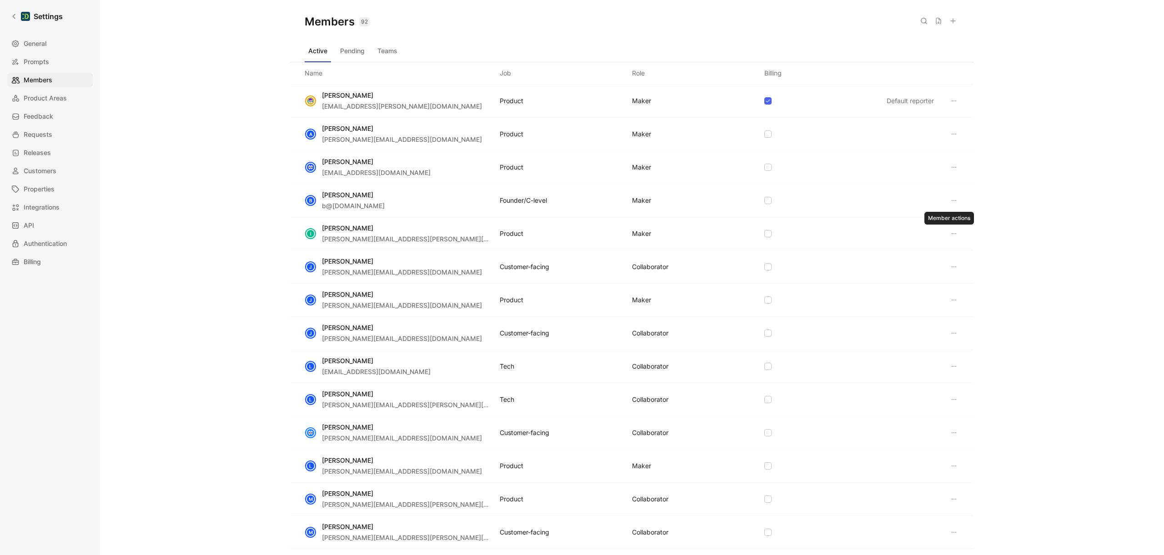
click at [953, 236] on button at bounding box center [954, 233] width 11 height 11
click at [969, 276] on span "Remove" at bounding box center [971, 279] width 24 height 8
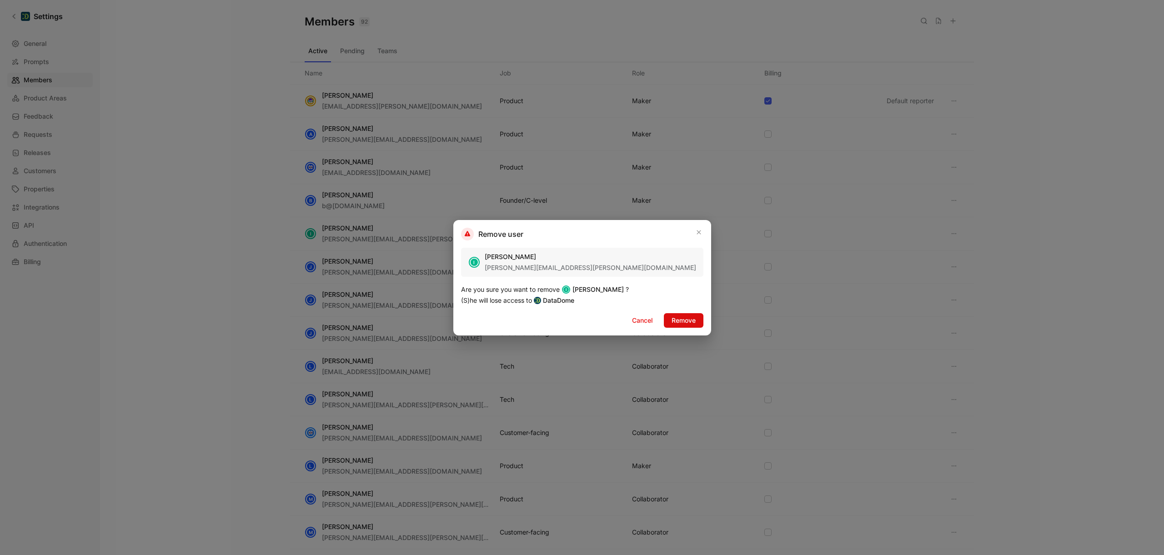
click at [664, 319] on button "Remove" at bounding box center [684, 320] width 40 height 15
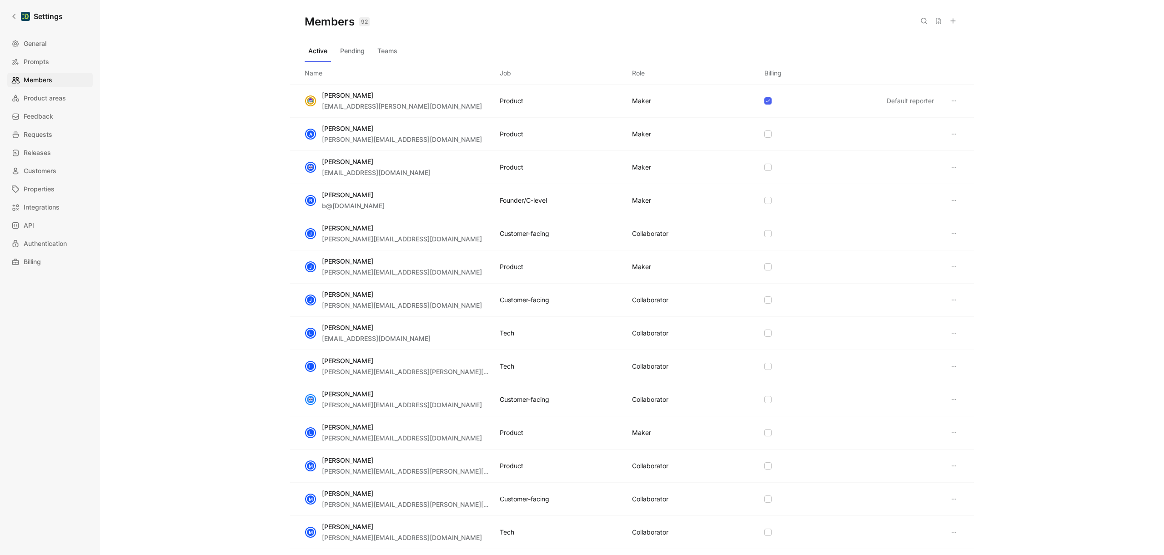
click at [953, 235] on button at bounding box center [954, 233] width 11 height 11
click at [951, 234] on icon at bounding box center [954, 233] width 7 height 7
click at [966, 282] on div "Remove" at bounding box center [991, 278] width 65 height 11
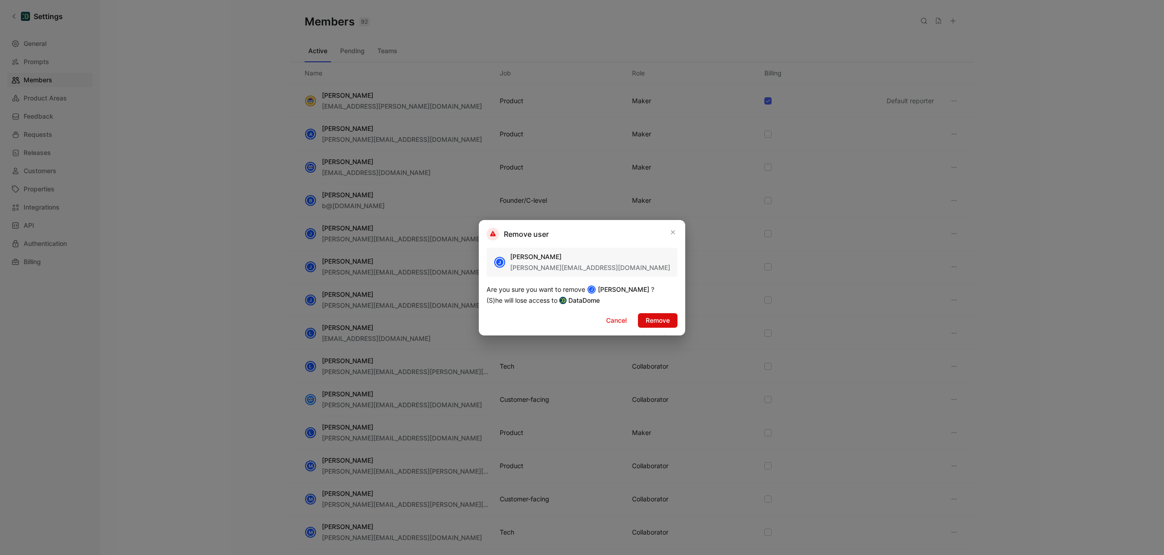
click at [656, 319] on span "Remove" at bounding box center [658, 320] width 24 height 11
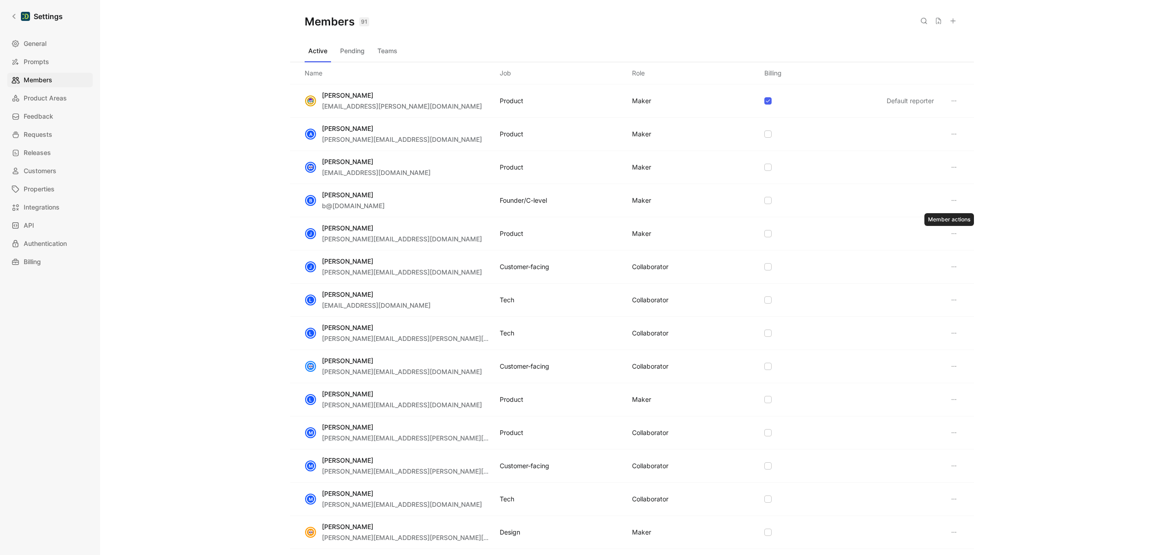
click at [949, 233] on button at bounding box center [954, 233] width 11 height 11
click at [984, 280] on div "Remove" at bounding box center [991, 278] width 65 height 11
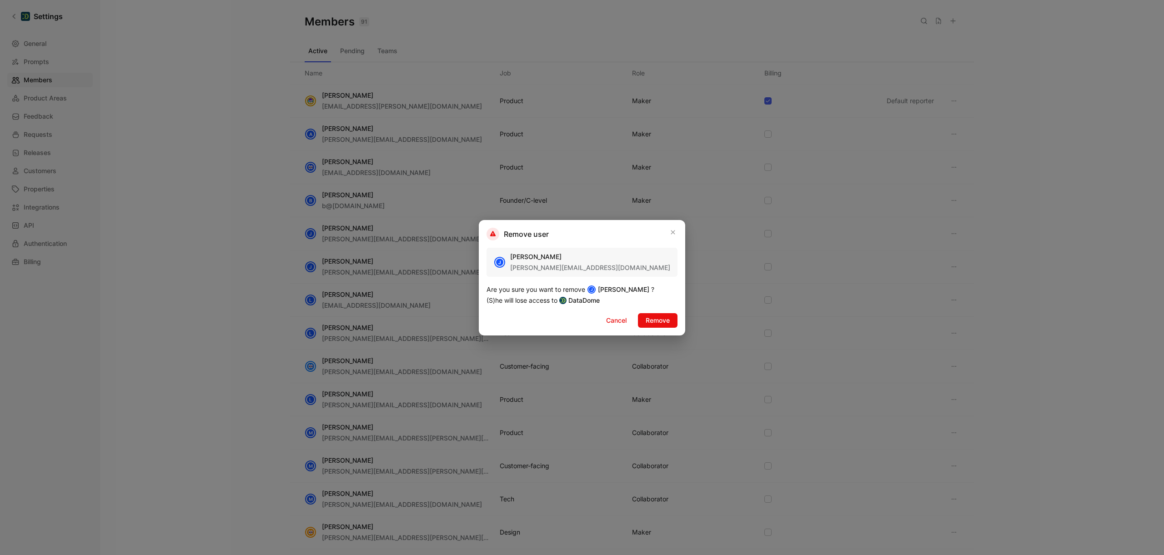
click at [619, 324] on span "Cancel" at bounding box center [616, 320] width 20 height 11
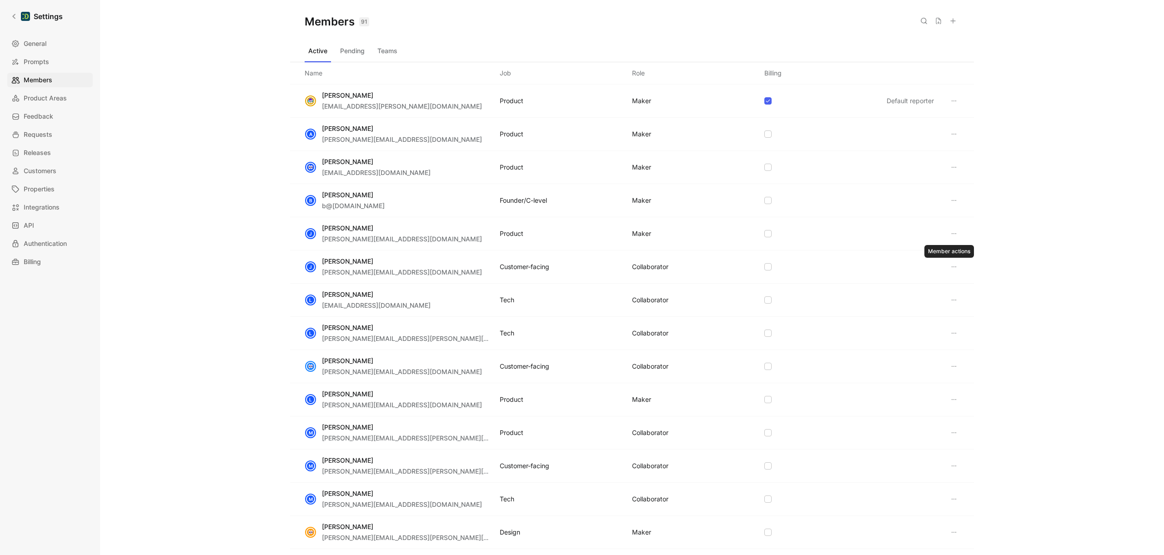
click at [951, 267] on icon at bounding box center [954, 266] width 7 height 7
click at [954, 310] on icon at bounding box center [951, 311] width 7 height 7
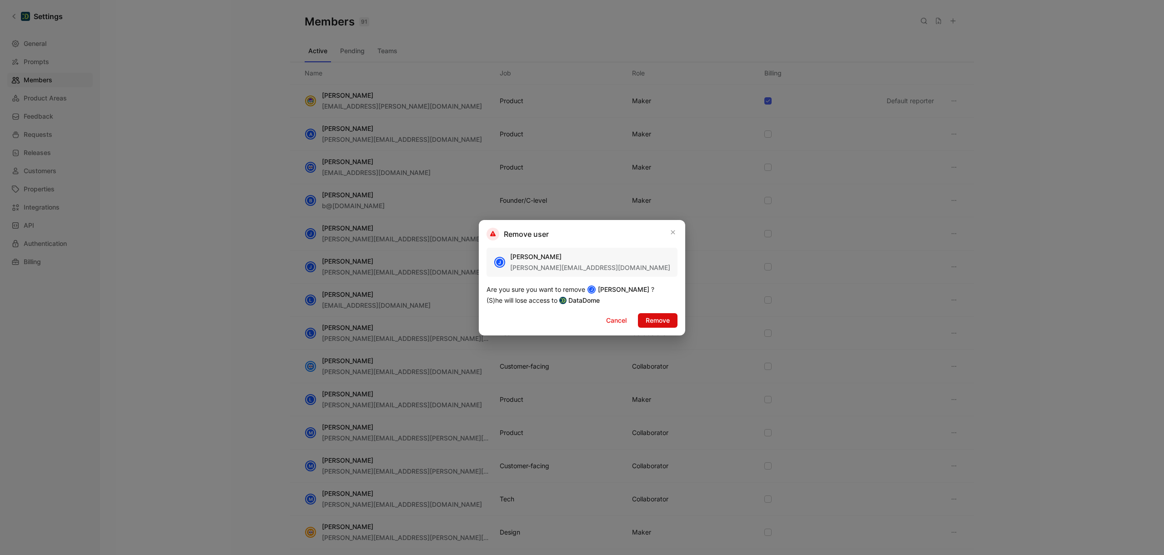
click at [666, 317] on span "Remove" at bounding box center [658, 320] width 24 height 11
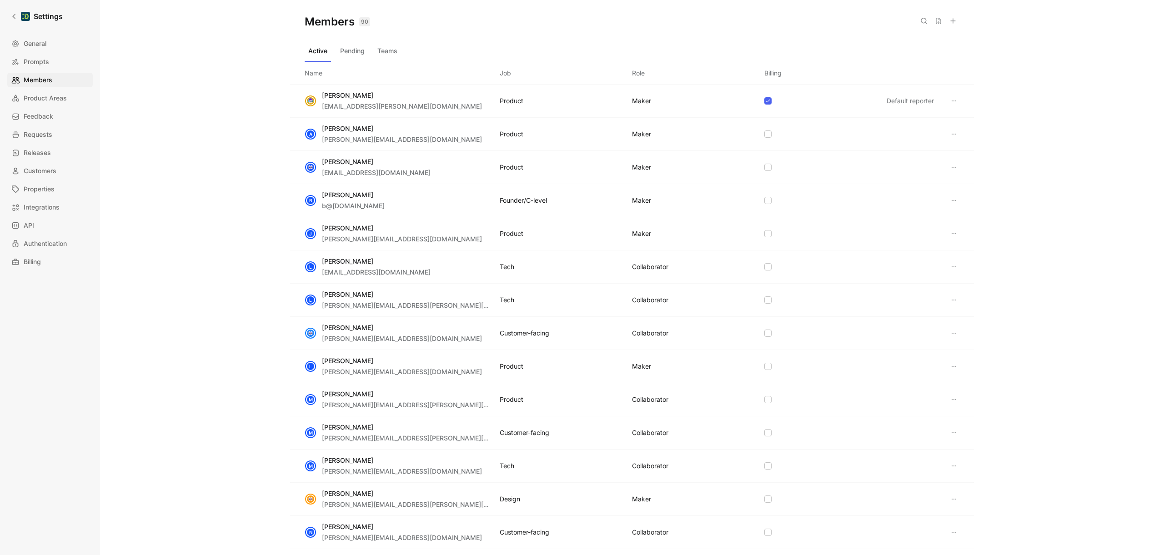
click at [951, 269] on icon at bounding box center [954, 266] width 7 height 7
click at [979, 316] on div "Remove" at bounding box center [991, 312] width 65 height 11
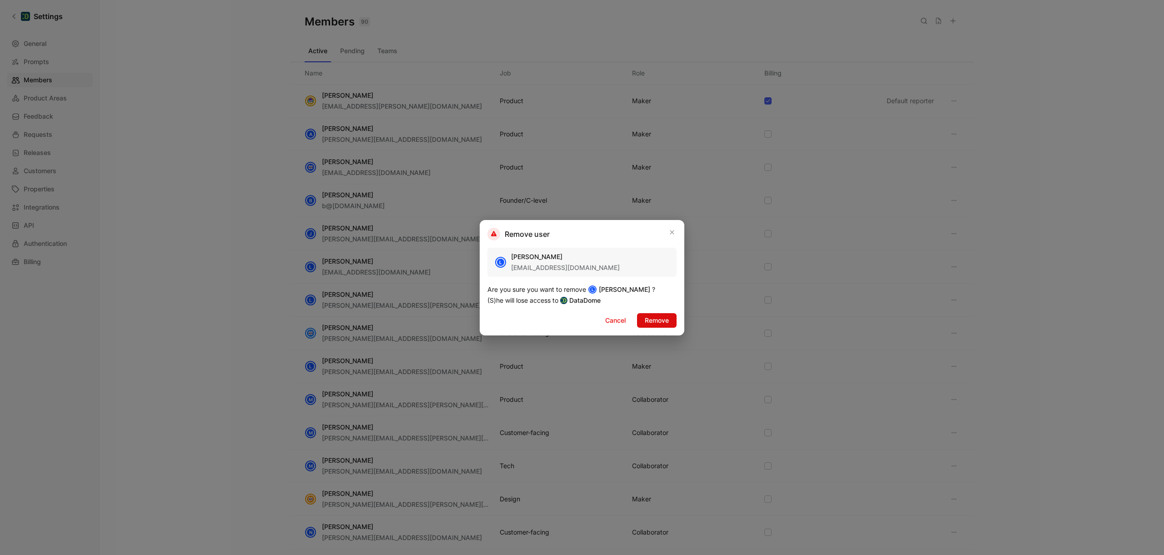
click at [659, 320] on span "Remove" at bounding box center [657, 320] width 24 height 11
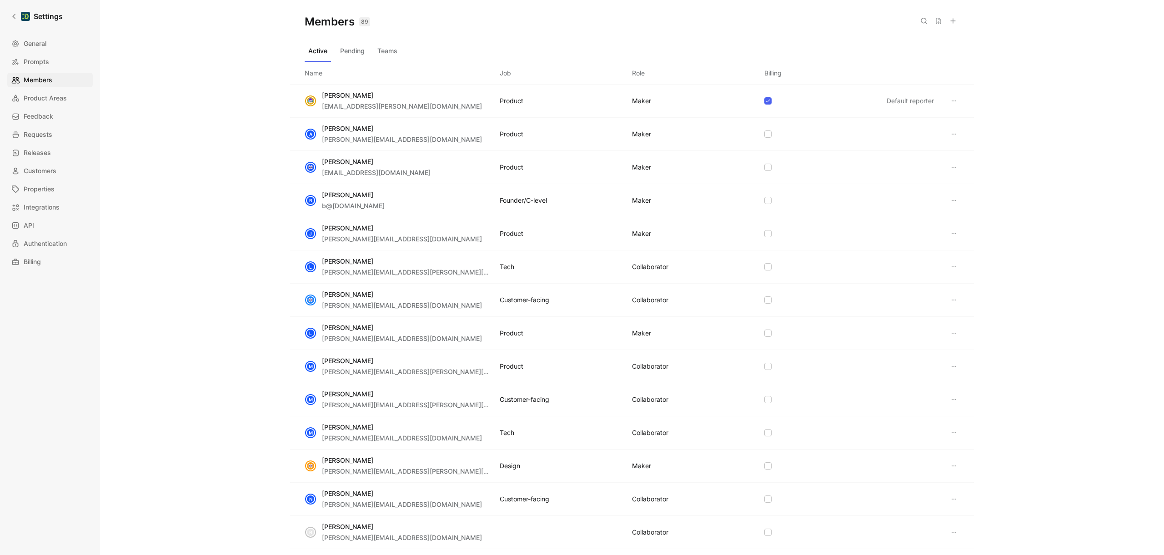
click at [951, 267] on icon at bounding box center [954, 266] width 7 height 7
click at [966, 312] on span "Remove" at bounding box center [971, 312] width 24 height 8
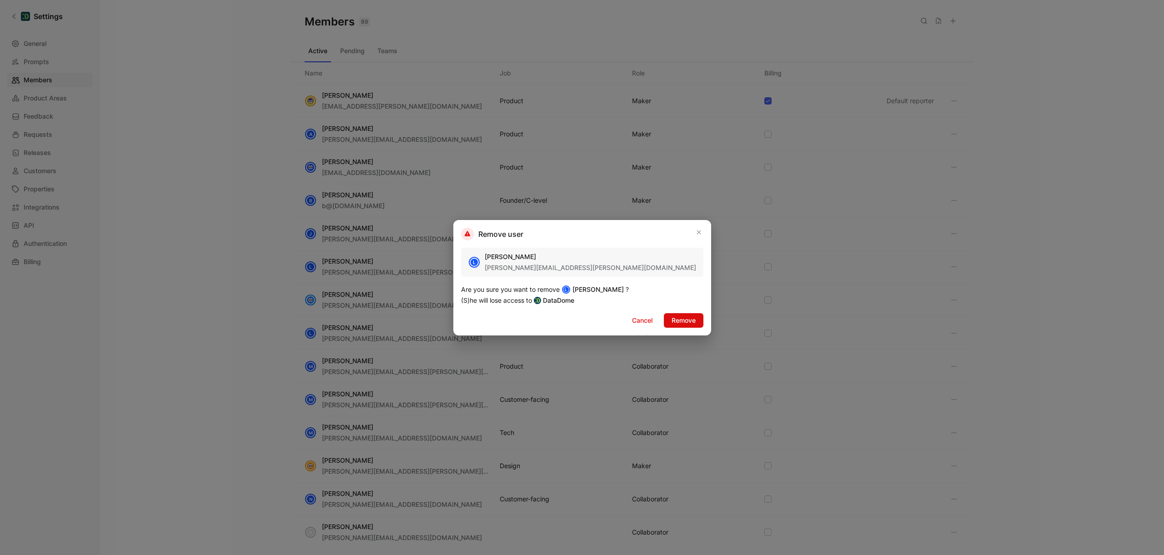
click at [664, 323] on button "Remove" at bounding box center [684, 320] width 40 height 15
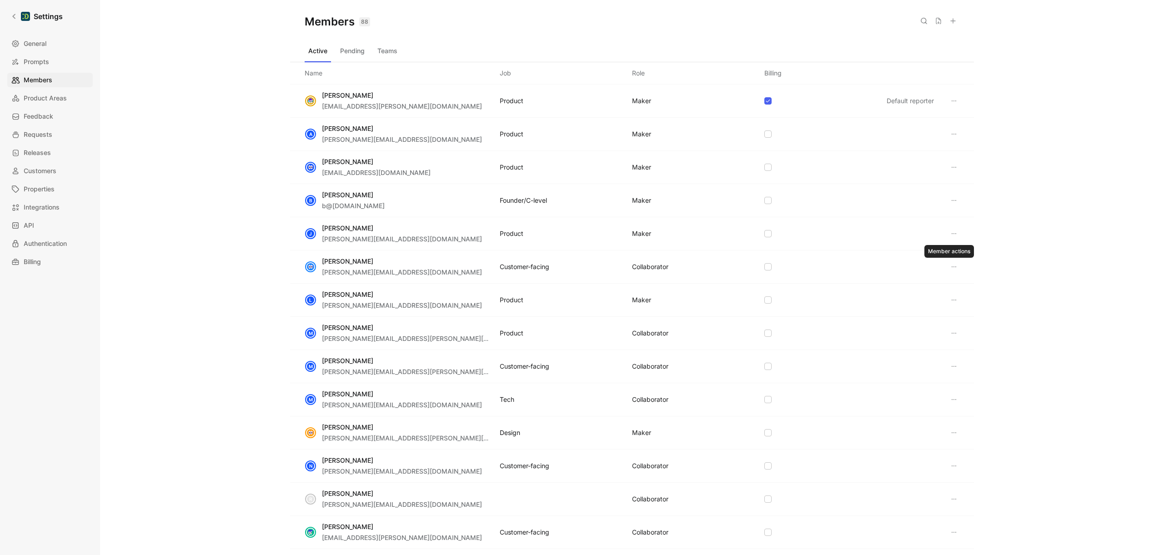
click at [951, 266] on icon at bounding box center [954, 266] width 7 height 7
click at [955, 312] on icon at bounding box center [951, 311] width 7 height 7
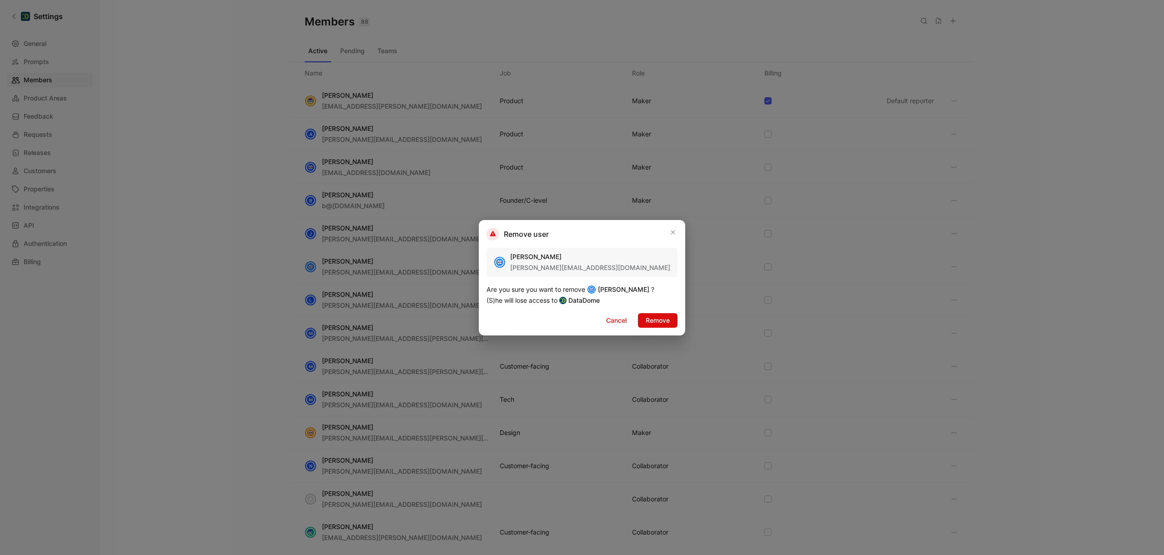
click at [667, 322] on span "Remove" at bounding box center [658, 320] width 24 height 11
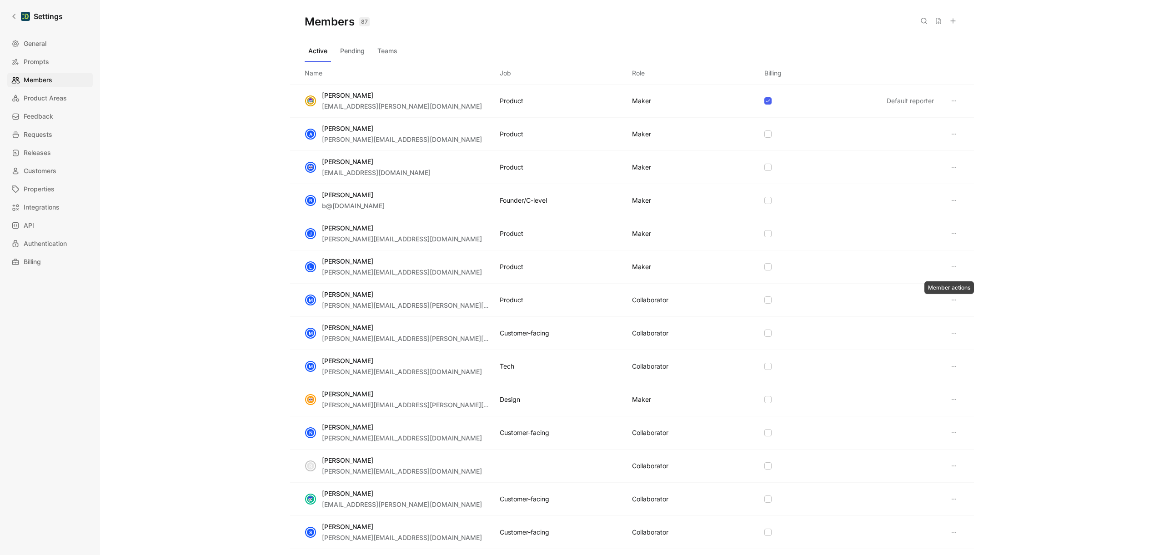
click at [953, 301] on button at bounding box center [954, 300] width 11 height 11
click at [971, 345] on span "Remove" at bounding box center [971, 345] width 24 height 8
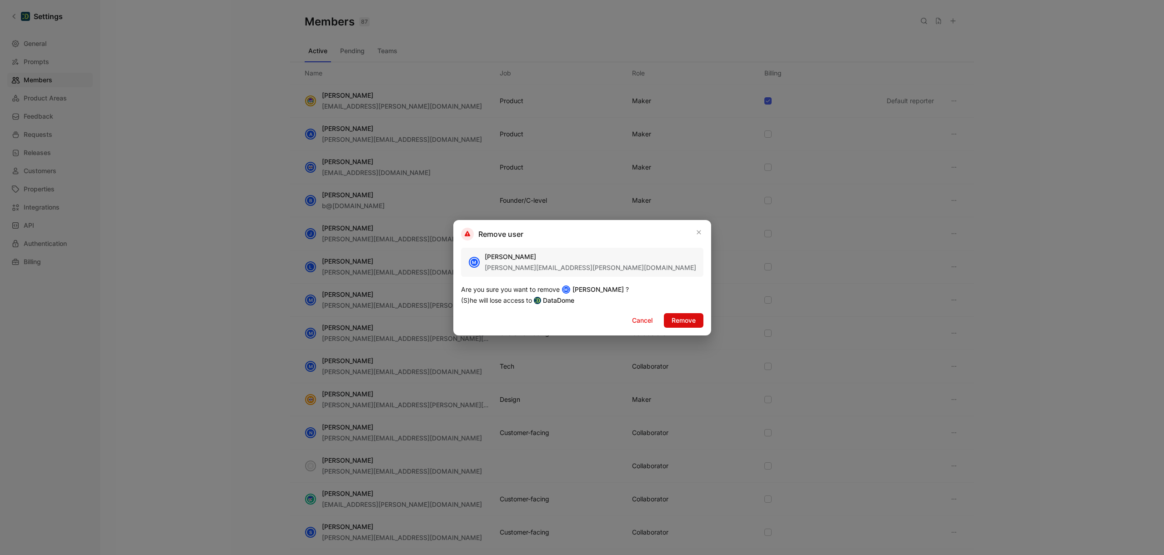
click at [672, 323] on span "Remove" at bounding box center [684, 320] width 24 height 11
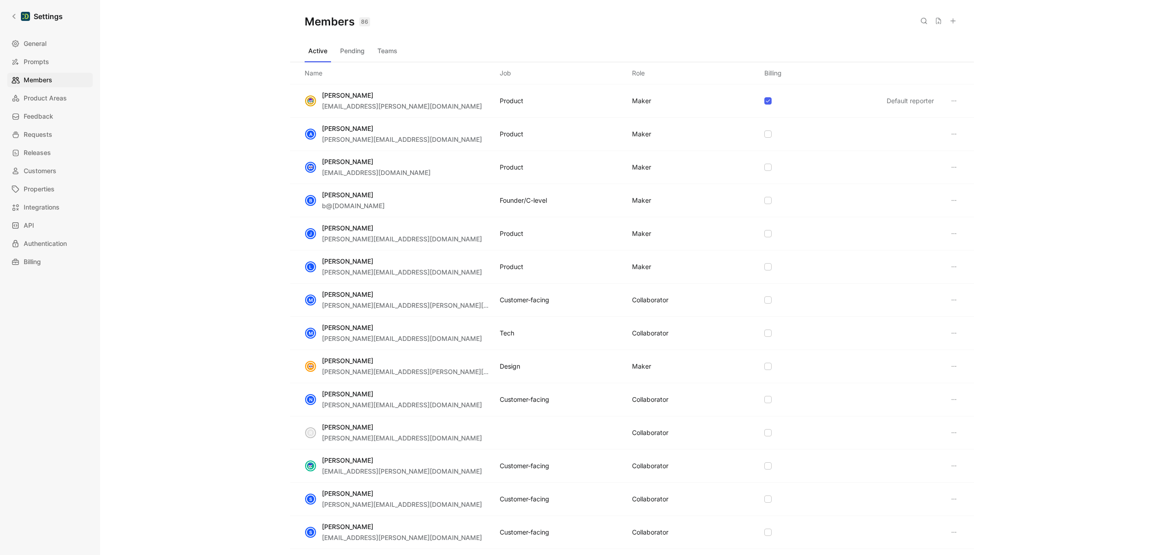
click at [951, 301] on icon at bounding box center [954, 300] width 7 height 7
click at [972, 344] on span "Remove" at bounding box center [971, 345] width 24 height 8
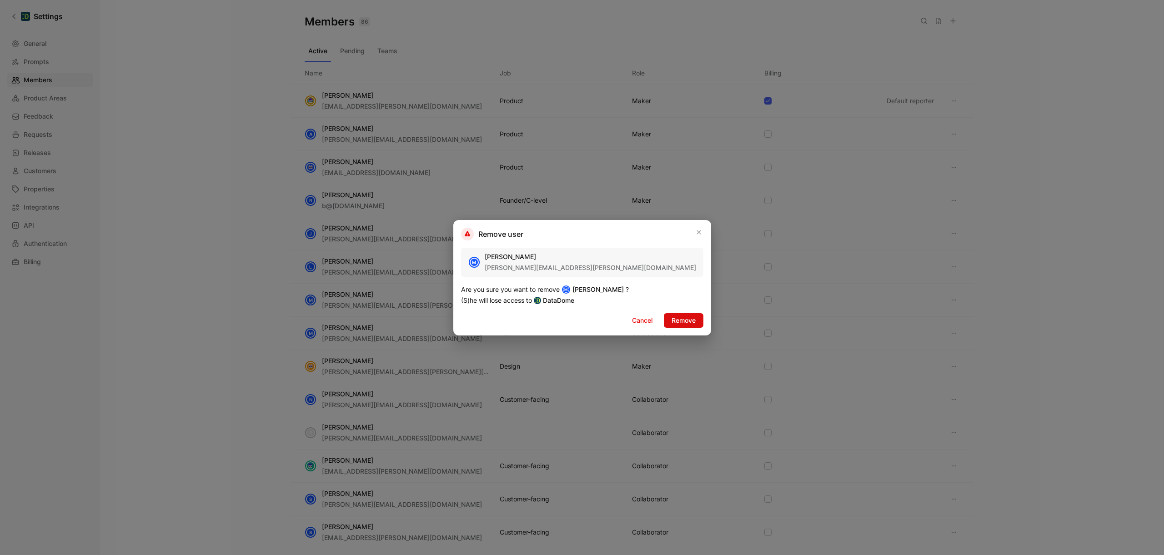
click at [672, 325] on span "Remove" at bounding box center [684, 320] width 24 height 11
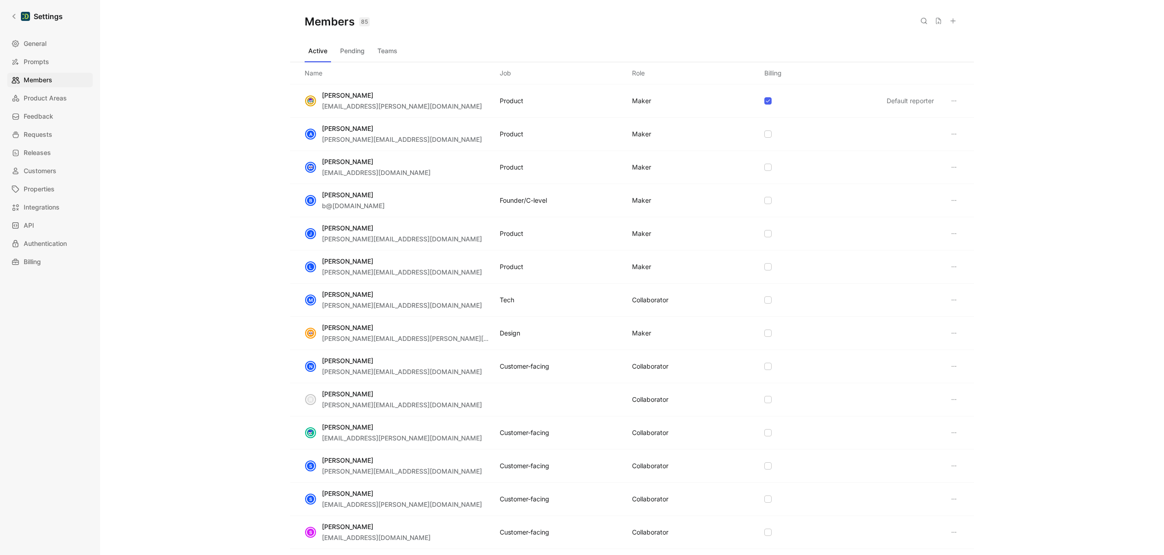
click at [951, 300] on icon at bounding box center [954, 300] width 7 height 7
click at [970, 344] on span "Remove" at bounding box center [971, 345] width 24 height 8
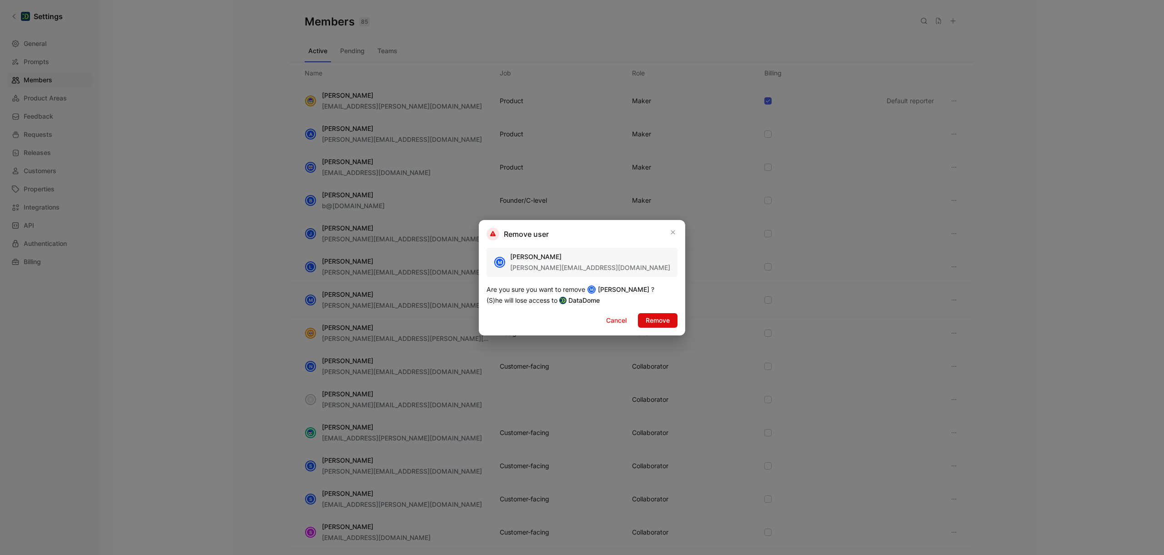
click at [663, 319] on span "Remove" at bounding box center [658, 320] width 24 height 11
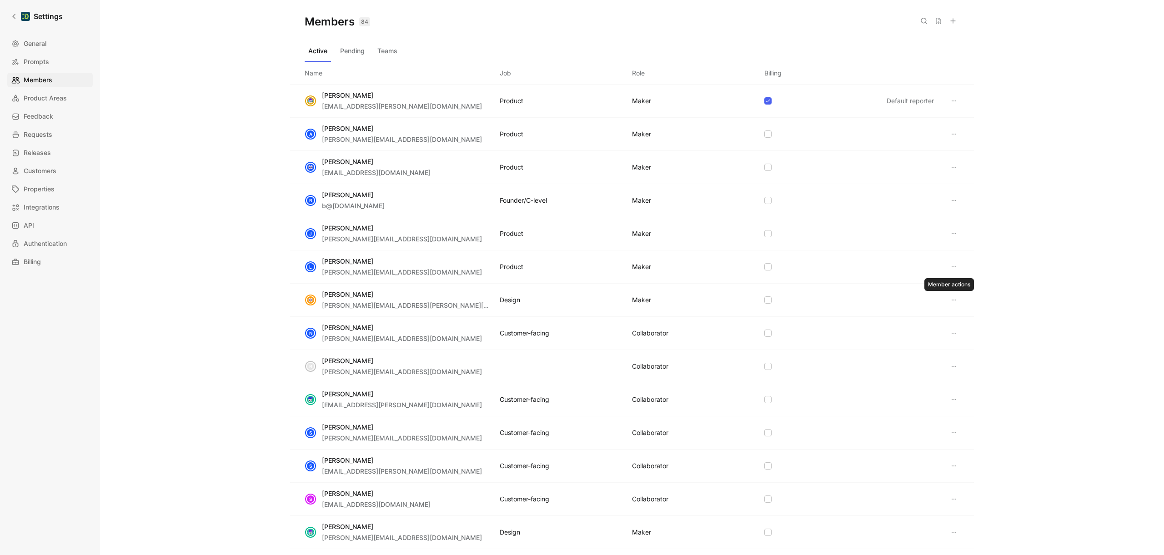
click at [952, 299] on icon at bounding box center [954, 300] width 7 height 7
click at [969, 341] on span "Remove" at bounding box center [971, 345] width 24 height 8
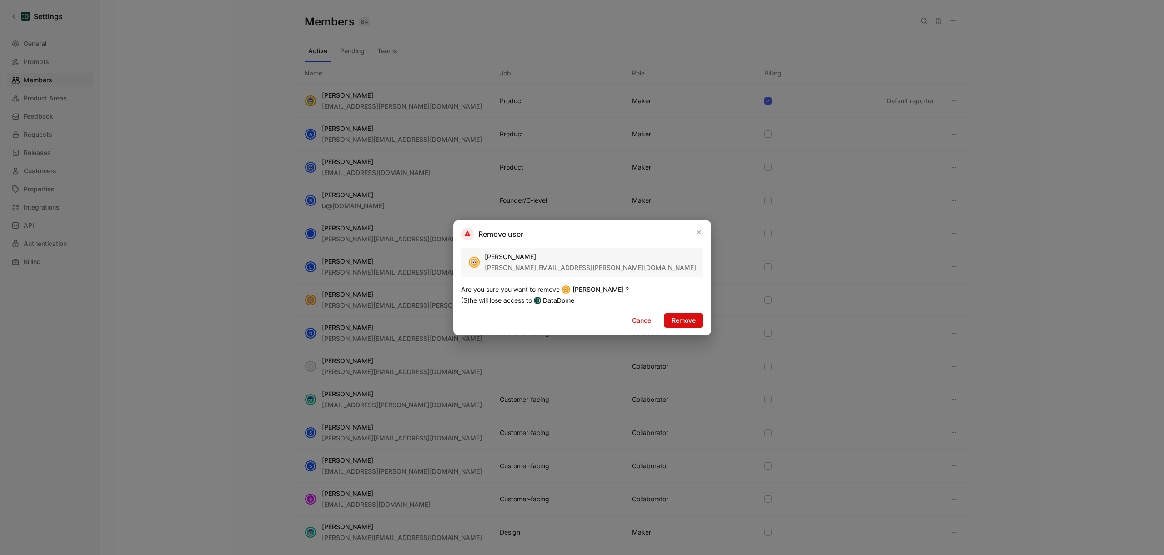
click at [672, 322] on span "Remove" at bounding box center [684, 320] width 24 height 11
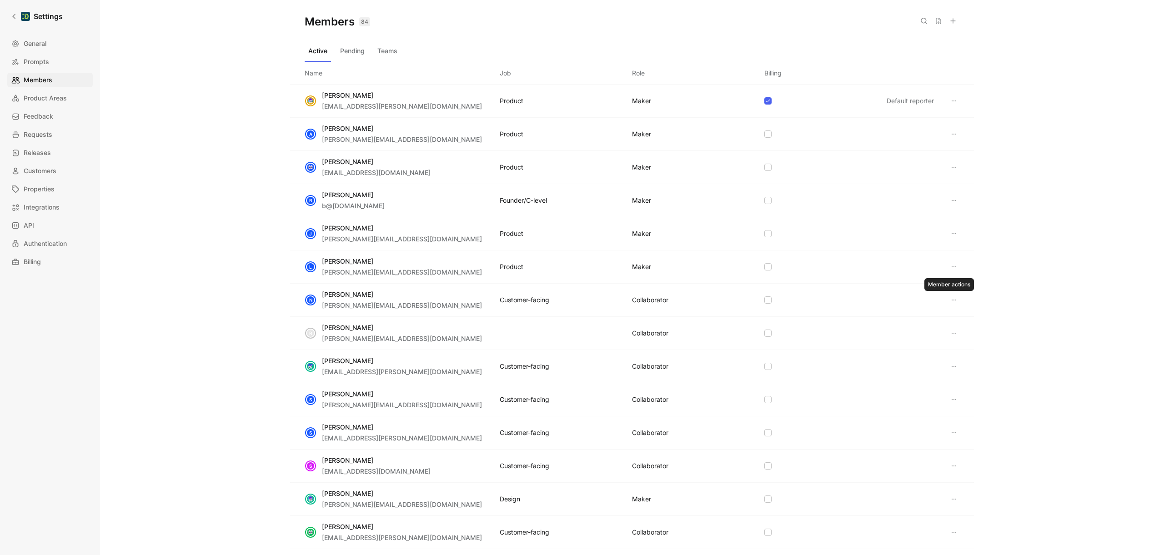
click at [951, 302] on icon at bounding box center [954, 300] width 7 height 7
click at [963, 342] on span "Remove" at bounding box center [971, 345] width 24 height 8
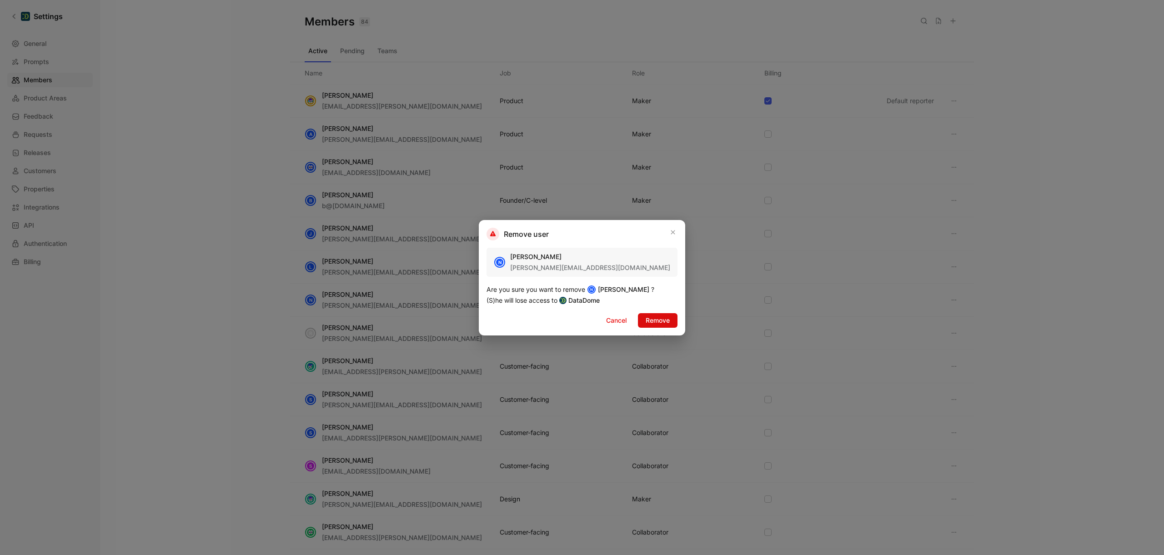
click at [658, 321] on span "Remove" at bounding box center [658, 320] width 24 height 11
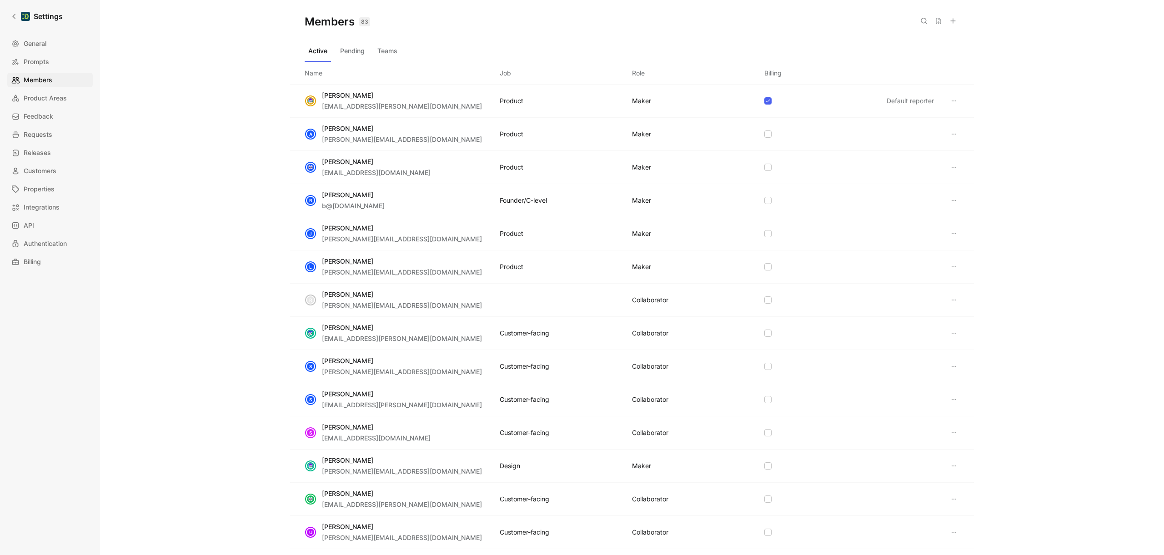
click at [951, 300] on icon at bounding box center [954, 300] width 7 height 7
click at [953, 336] on div "Remove" at bounding box center [975, 332] width 62 height 14
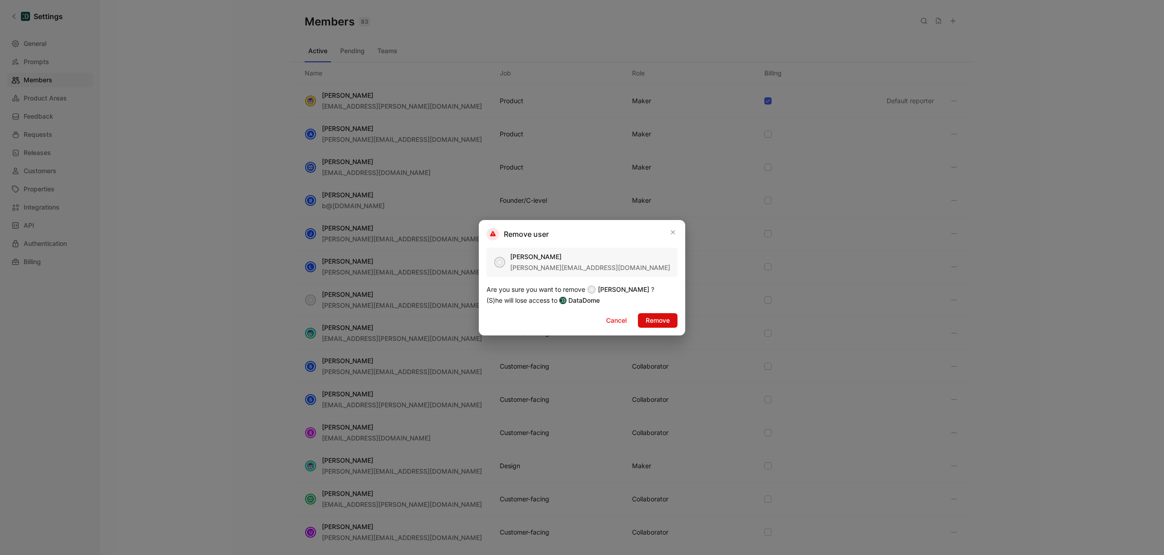
click at [659, 319] on span "Remove" at bounding box center [658, 320] width 24 height 11
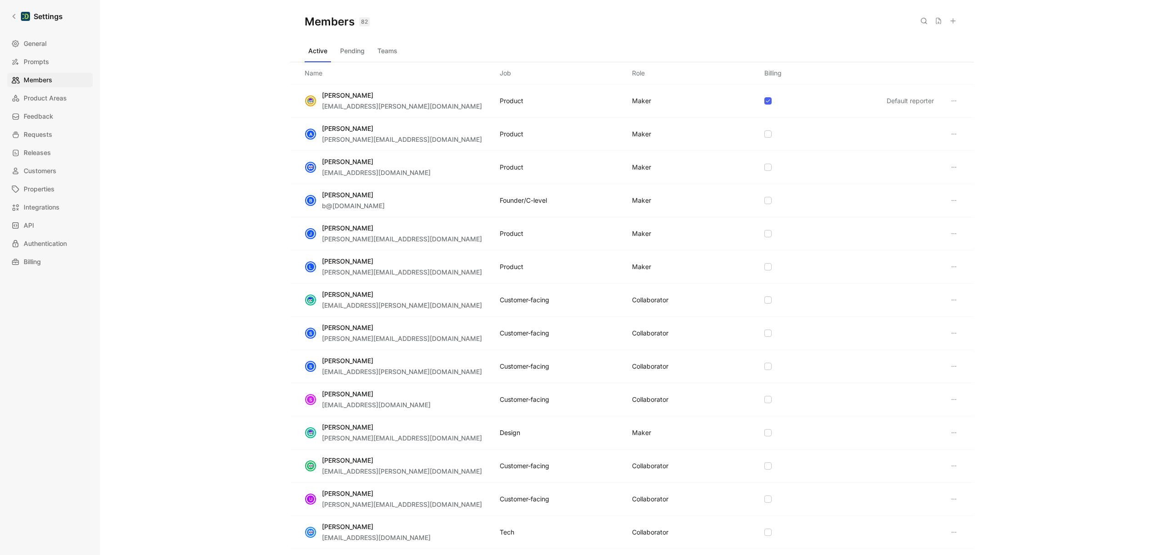
click at [951, 301] on icon at bounding box center [954, 300] width 7 height 7
click at [959, 341] on span "Remove" at bounding box center [971, 345] width 24 height 8
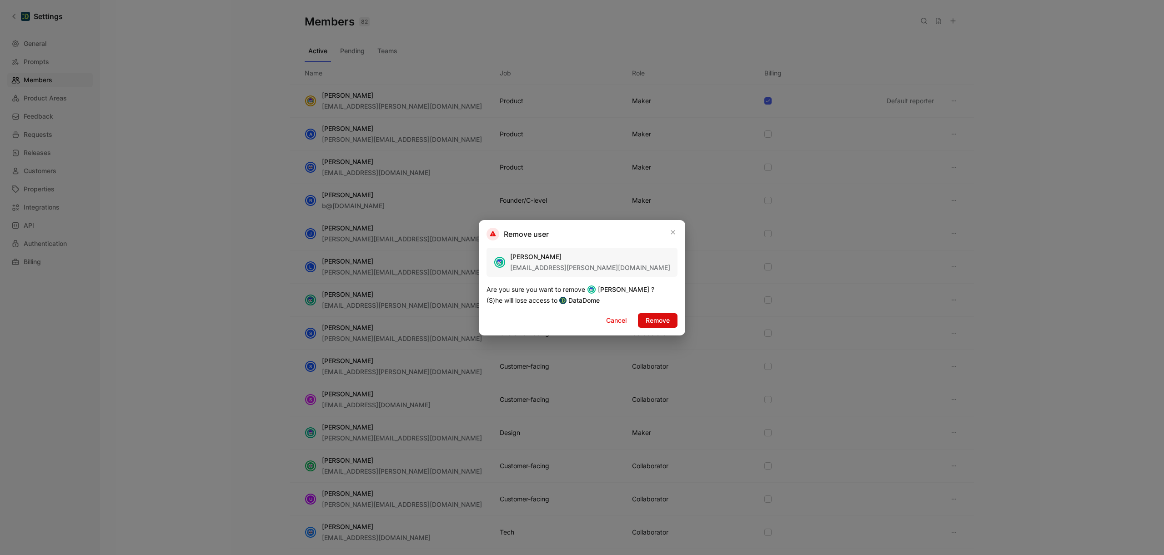
click at [665, 316] on span "Remove" at bounding box center [658, 320] width 24 height 11
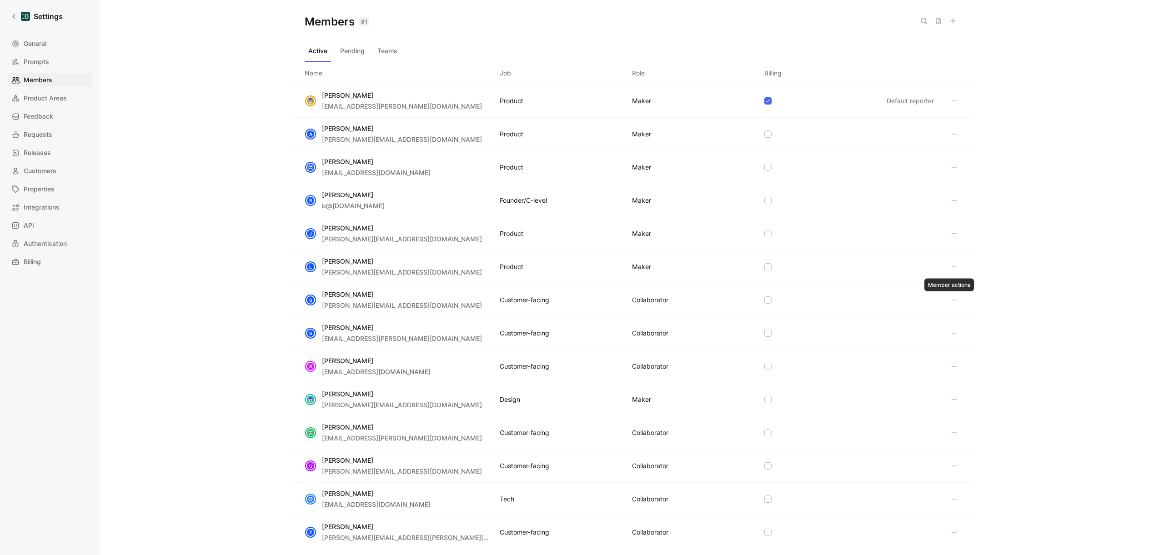
click at [952, 302] on icon at bounding box center [954, 300] width 7 height 7
click at [979, 344] on span "Remove" at bounding box center [971, 345] width 24 height 8
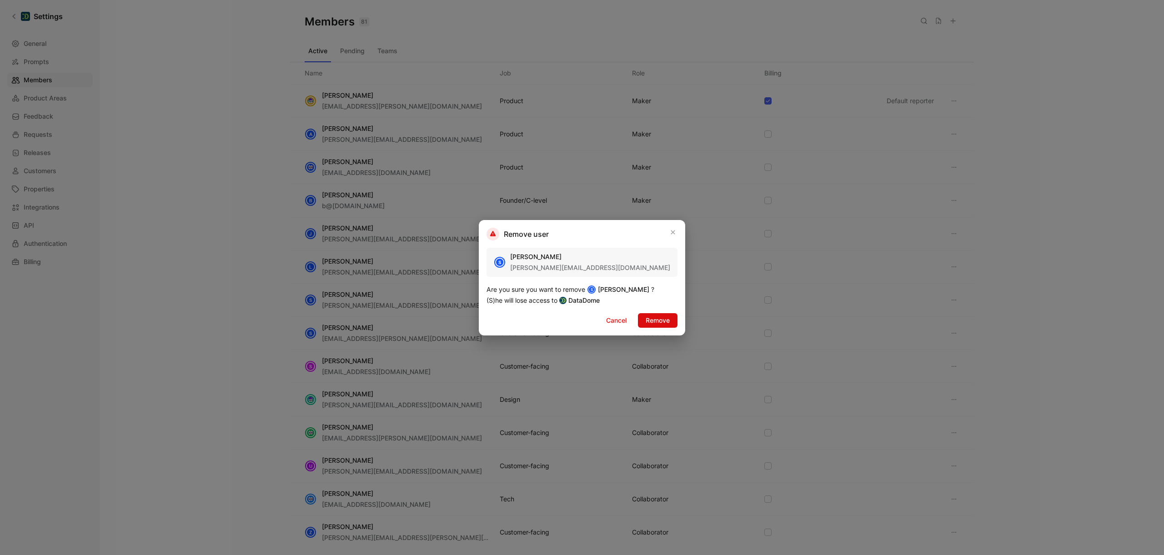
click at [659, 322] on span "Remove" at bounding box center [658, 320] width 24 height 11
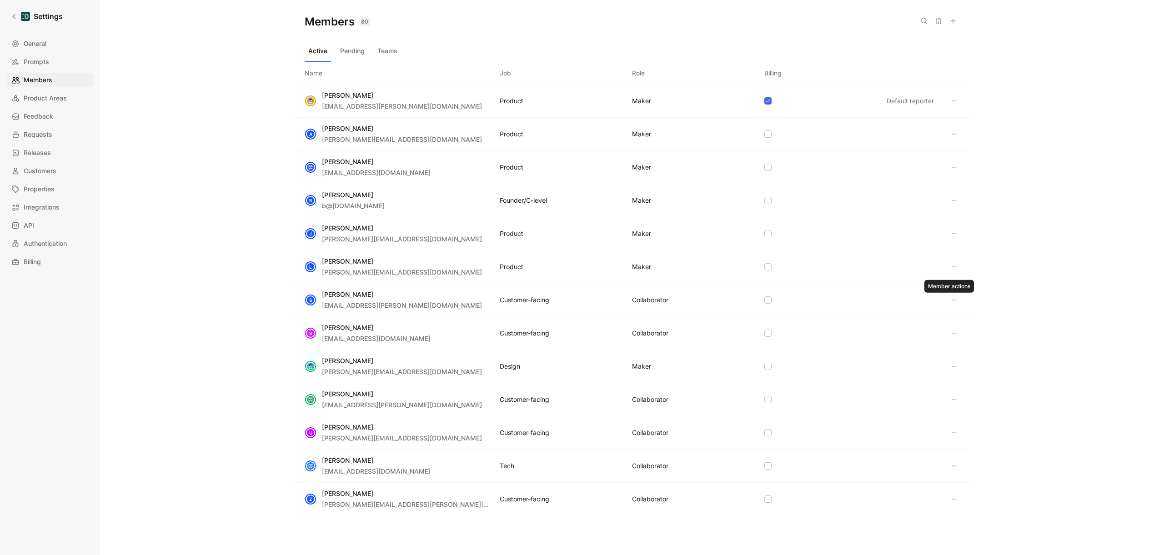
click at [951, 299] on icon at bounding box center [954, 300] width 7 height 7
click at [986, 345] on div "Remove" at bounding box center [991, 345] width 65 height 11
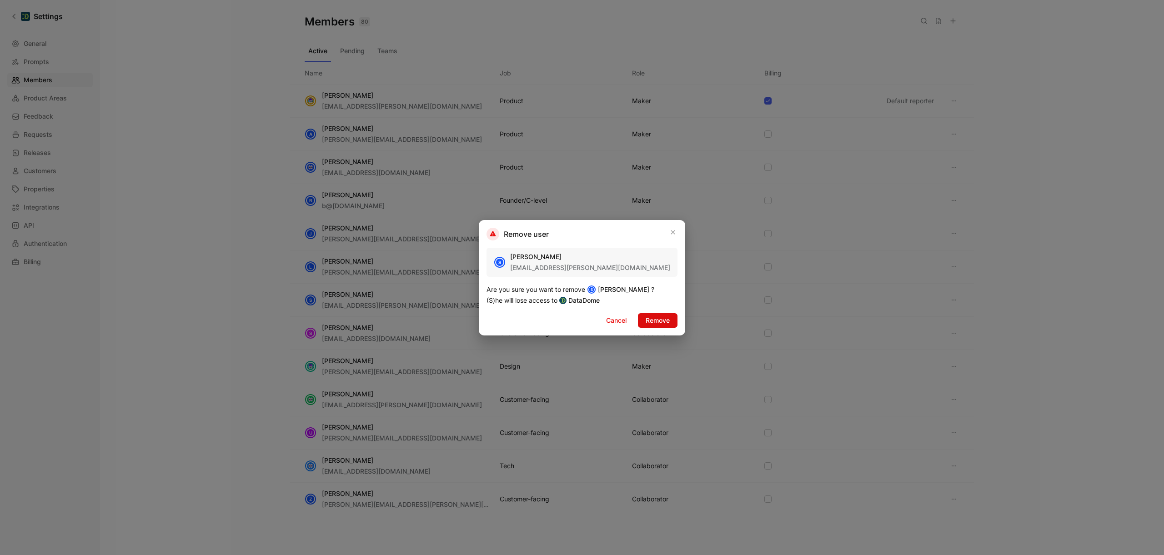
click at [665, 322] on span "Remove" at bounding box center [658, 320] width 24 height 11
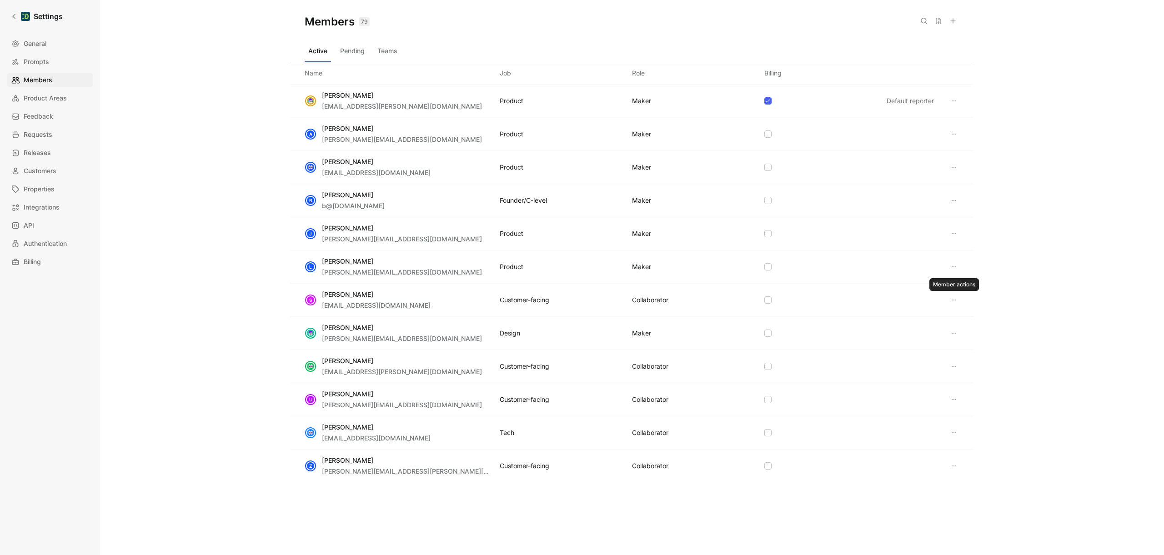
click at [956, 302] on icon at bounding box center [954, 300] width 7 height 7
click at [985, 344] on span "Remove" at bounding box center [976, 345] width 24 height 8
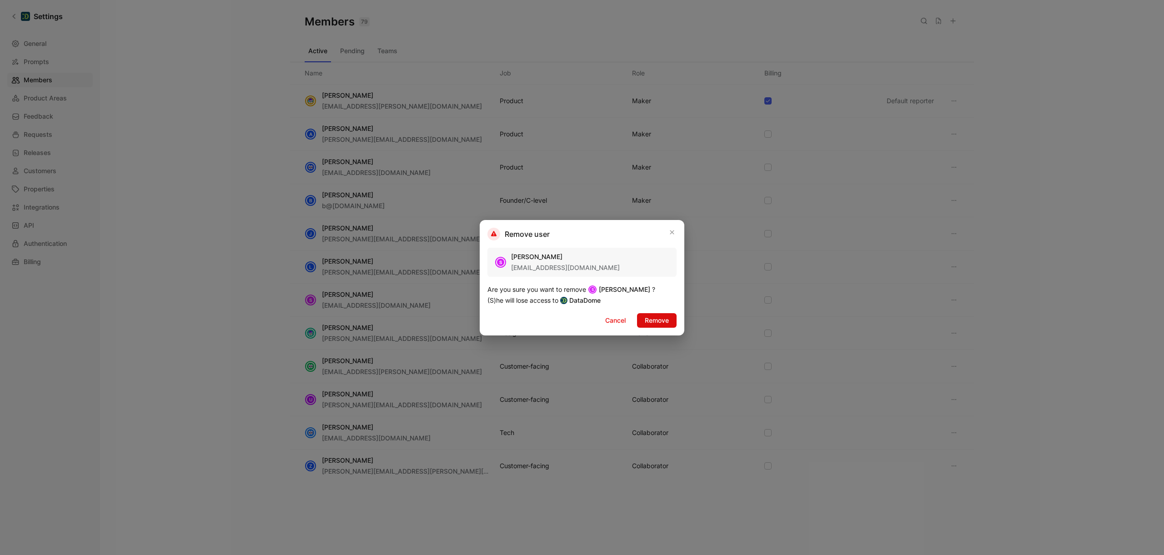
click at [657, 323] on span "Remove" at bounding box center [657, 320] width 24 height 11
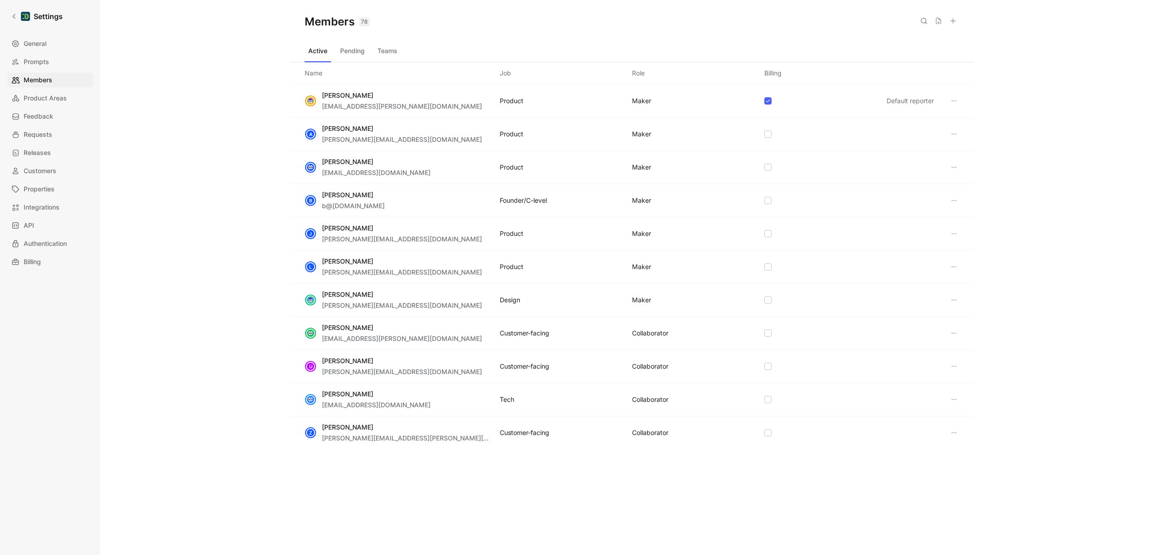
click at [960, 301] on div "[PERSON_NAME] [PERSON_NAME][EMAIL_ADDRESS][DOMAIN_NAME] Design MAKER" at bounding box center [632, 300] width 684 height 33
click at [957, 301] on icon at bounding box center [954, 300] width 7 height 7
click at [981, 348] on span "Remove" at bounding box center [976, 345] width 24 height 8
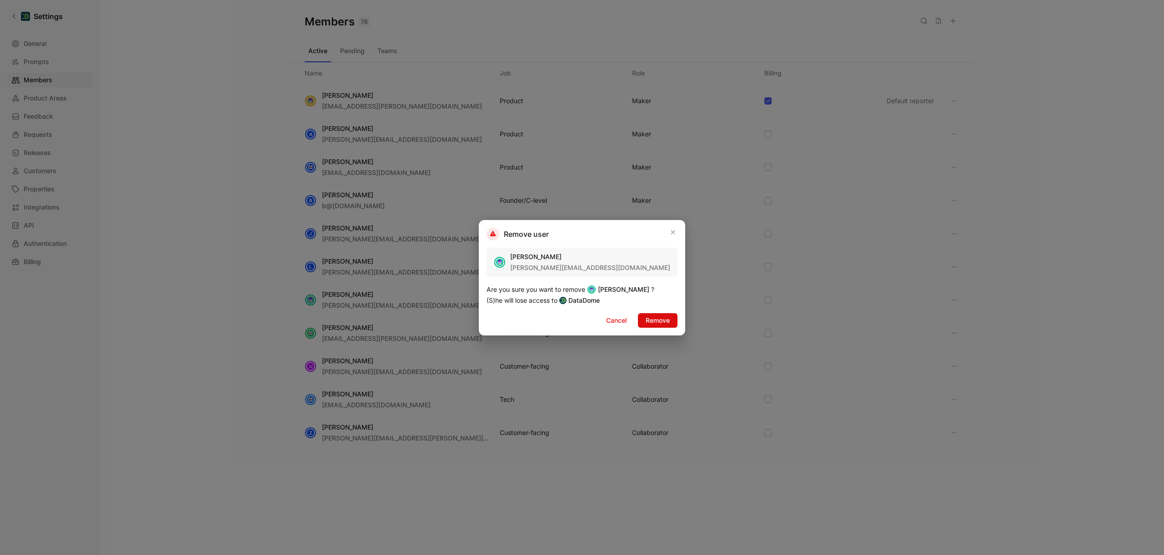
click at [647, 319] on span "Remove" at bounding box center [658, 320] width 24 height 11
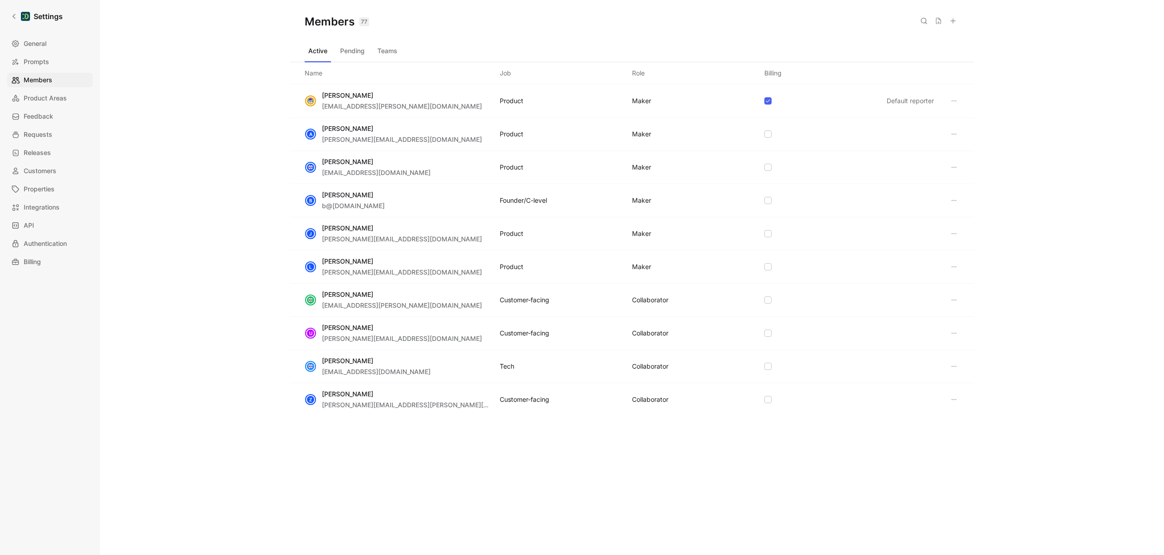
click at [957, 302] on icon at bounding box center [954, 300] width 7 height 7
click at [971, 346] on span "Remove" at bounding box center [976, 345] width 24 height 8
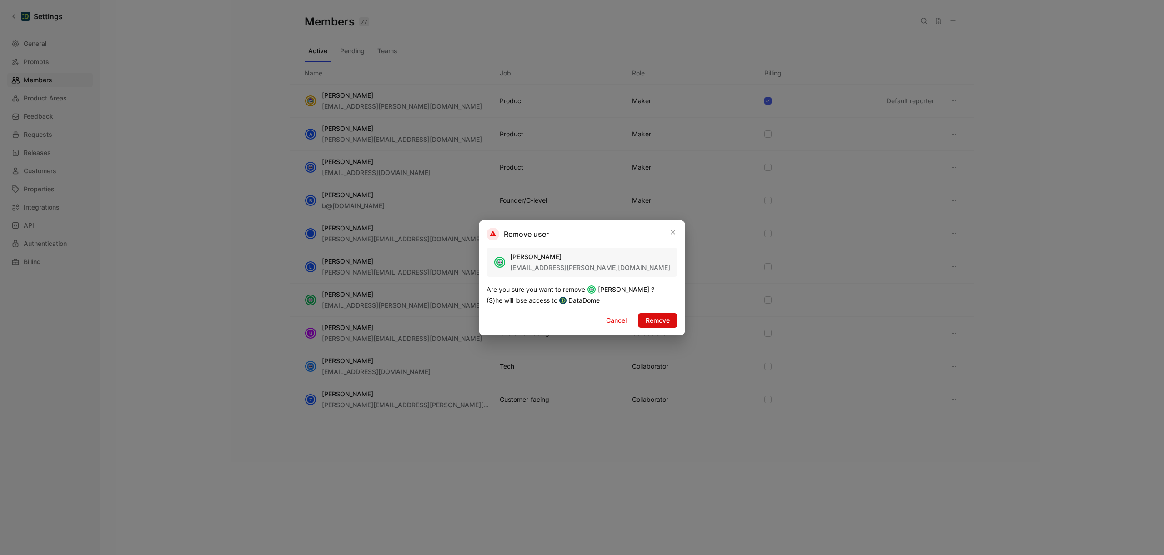
click at [658, 323] on span "Remove" at bounding box center [658, 320] width 24 height 11
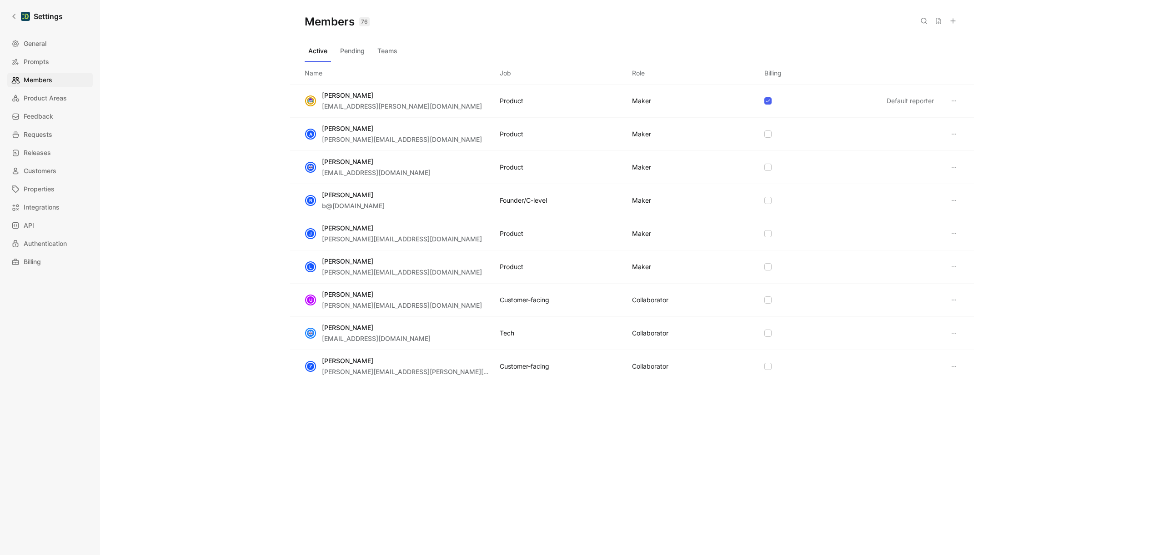
click at [951, 298] on icon at bounding box center [954, 300] width 7 height 7
click at [977, 343] on span "Remove" at bounding box center [976, 345] width 24 height 8
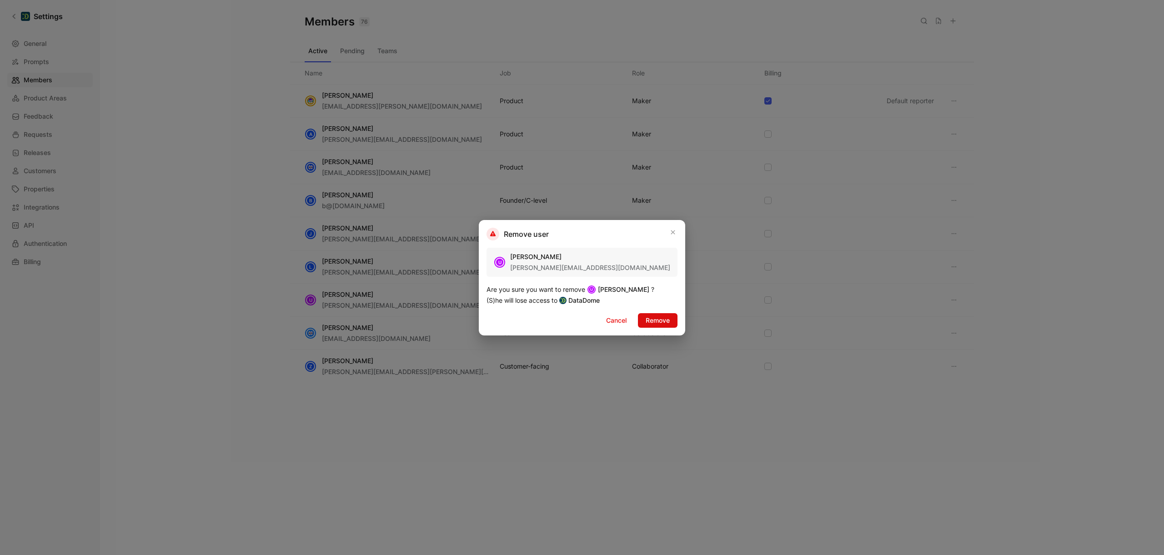
click at [655, 322] on span "Remove" at bounding box center [658, 320] width 24 height 11
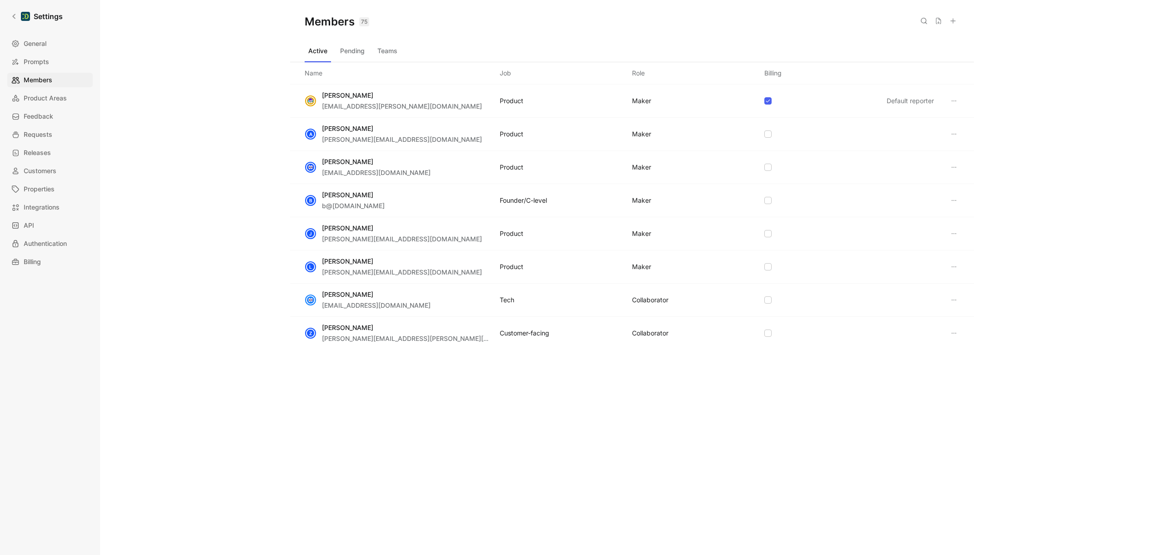
click at [958, 301] on button at bounding box center [954, 300] width 11 height 11
click at [976, 345] on span "Remove" at bounding box center [976, 345] width 24 height 8
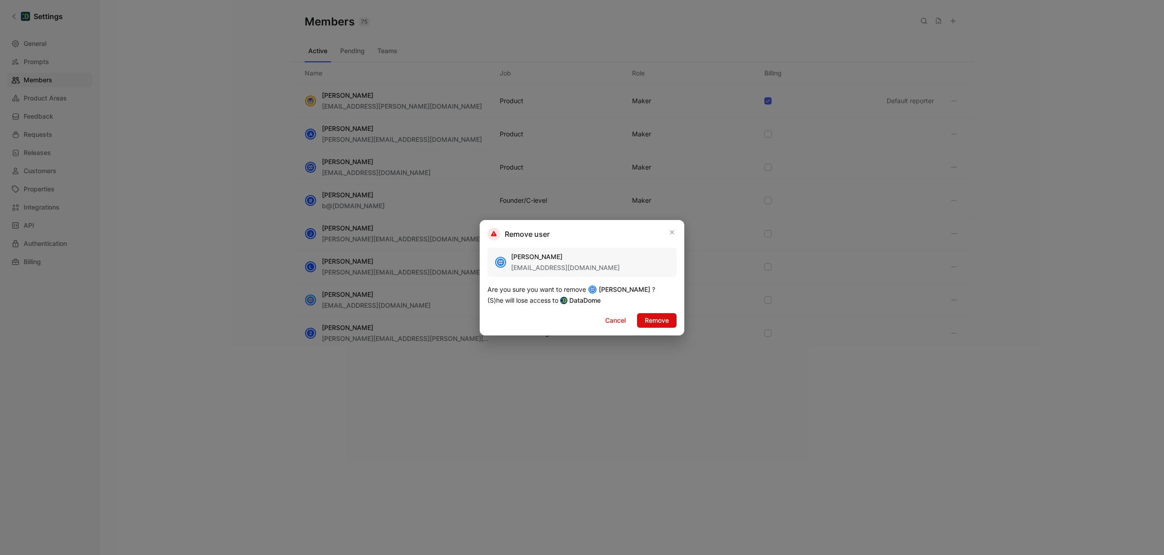
click at [669, 323] on span "Remove" at bounding box center [657, 320] width 24 height 11
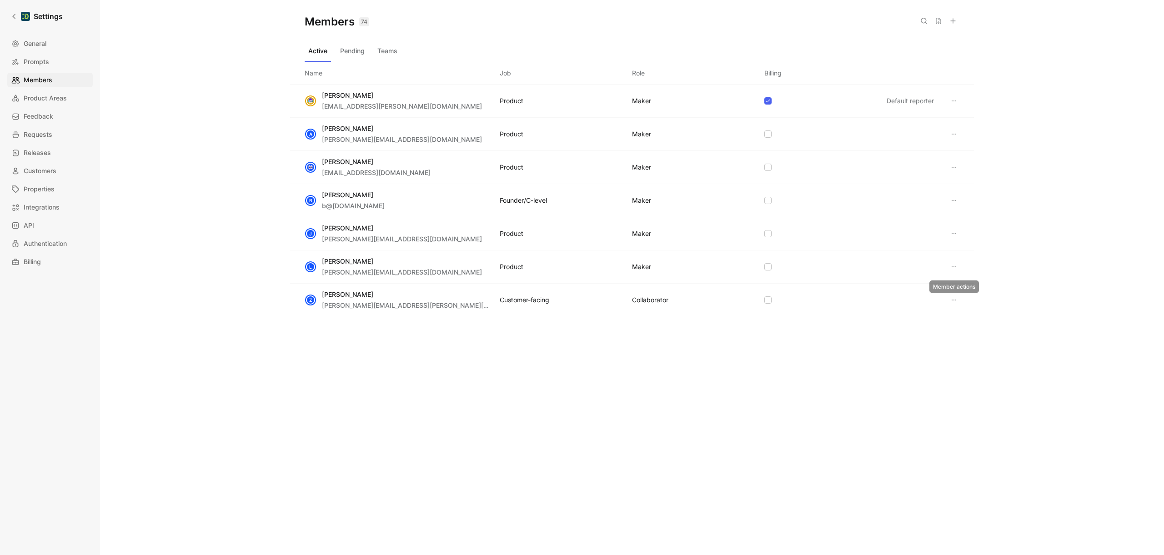
click at [953, 298] on icon at bounding box center [954, 300] width 7 height 7
click at [976, 342] on span "Remove" at bounding box center [976, 345] width 24 height 8
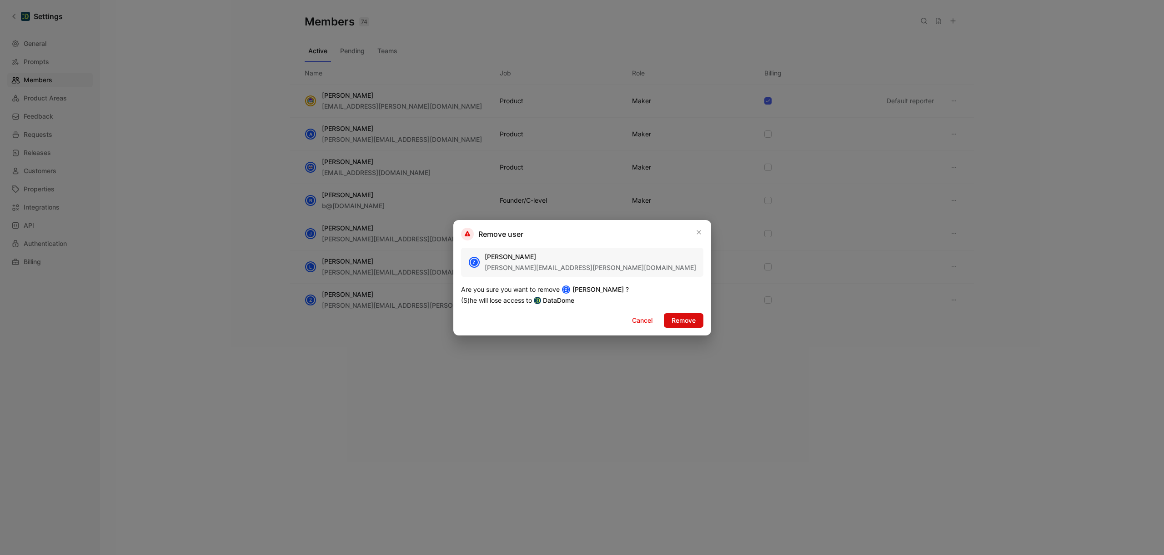
click at [672, 320] on span "Remove" at bounding box center [684, 320] width 24 height 11
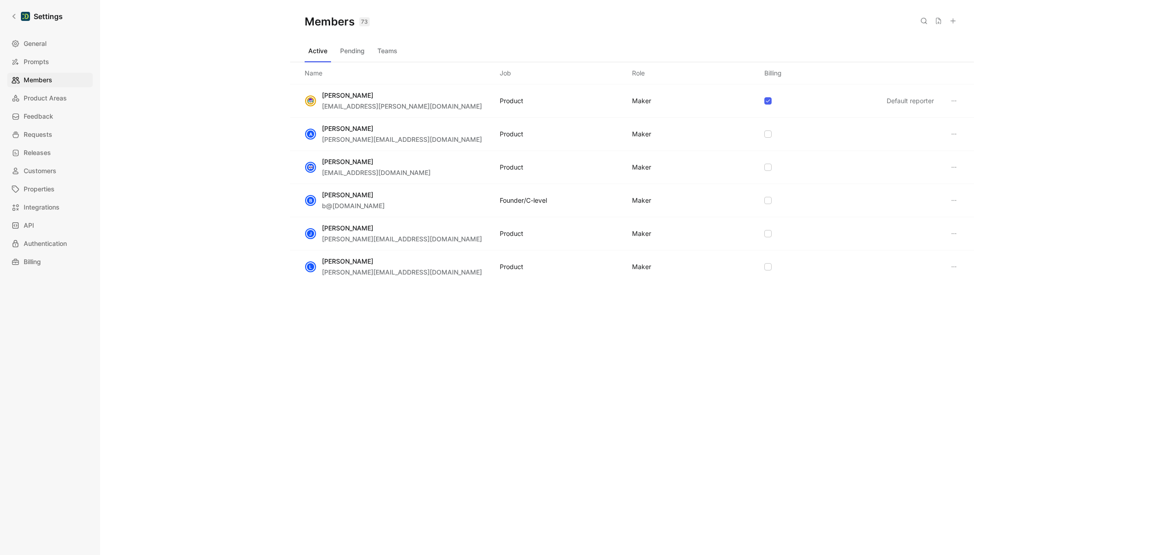
click at [349, 49] on button "Pending" at bounding box center [353, 51] width 32 height 15
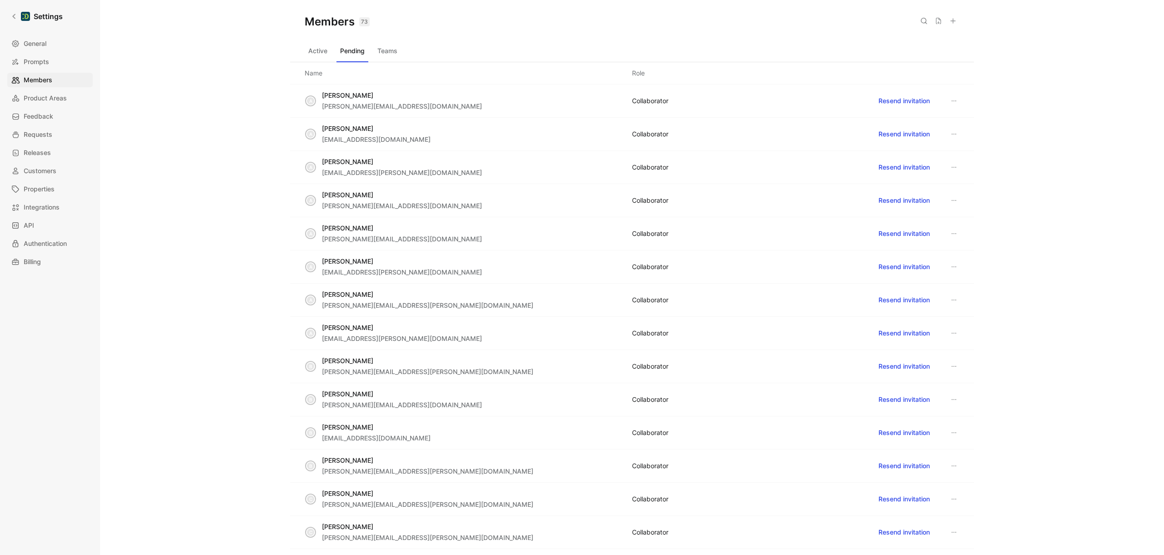
click at [383, 51] on button "Teams" at bounding box center [387, 51] width 27 height 15
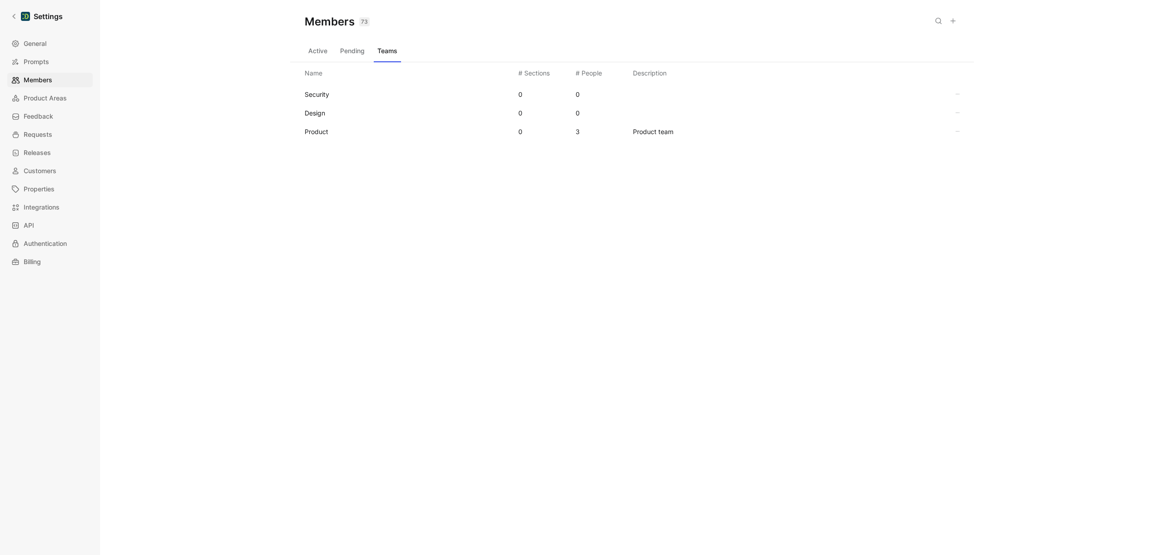
drag, startPoint x: 319, startPoint y: 50, endPoint x: 270, endPoint y: 54, distance: 49.7
click at [319, 50] on button "Active" at bounding box center [318, 51] width 26 height 15
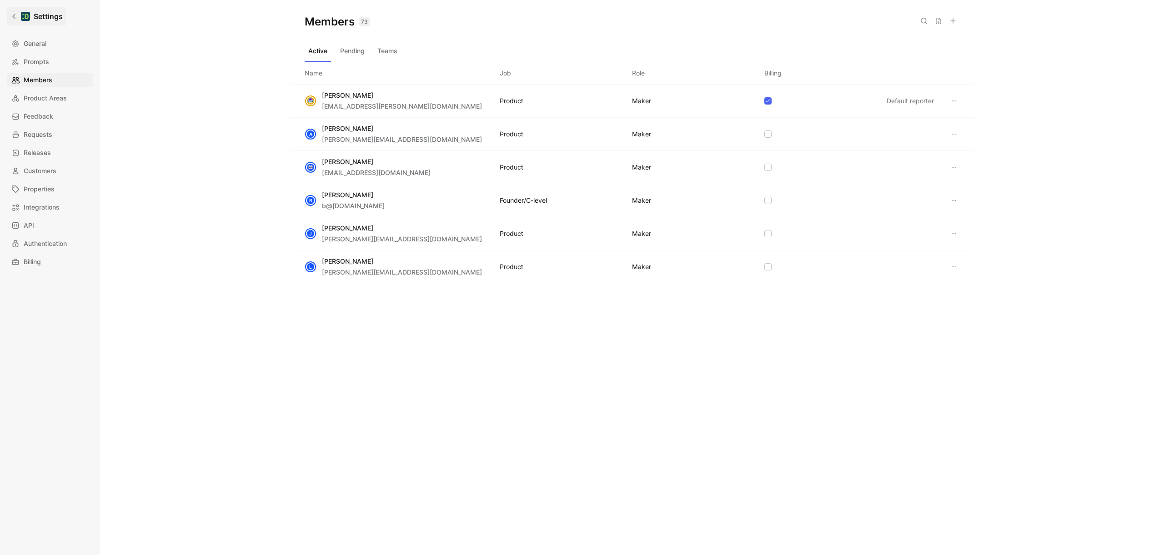
click at [12, 12] on link "Settings" at bounding box center [36, 16] width 59 height 18
